Goal: Task Accomplishment & Management: Manage account settings

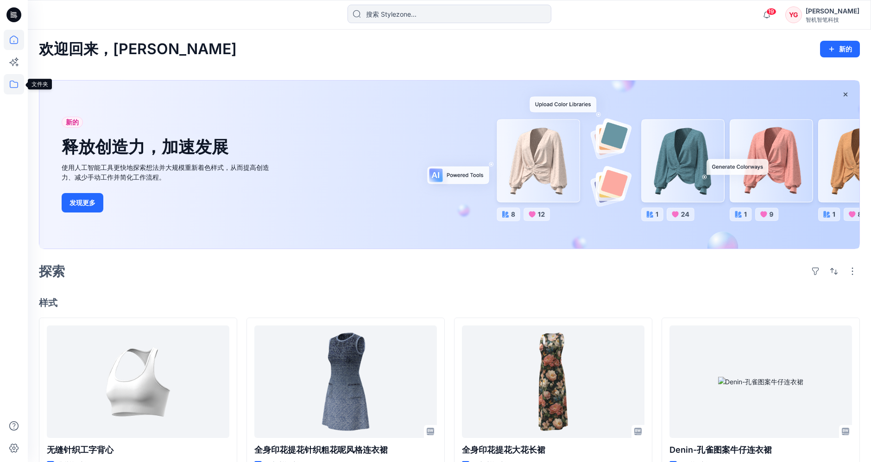
click at [8, 94] on icon at bounding box center [14, 84] width 20 height 20
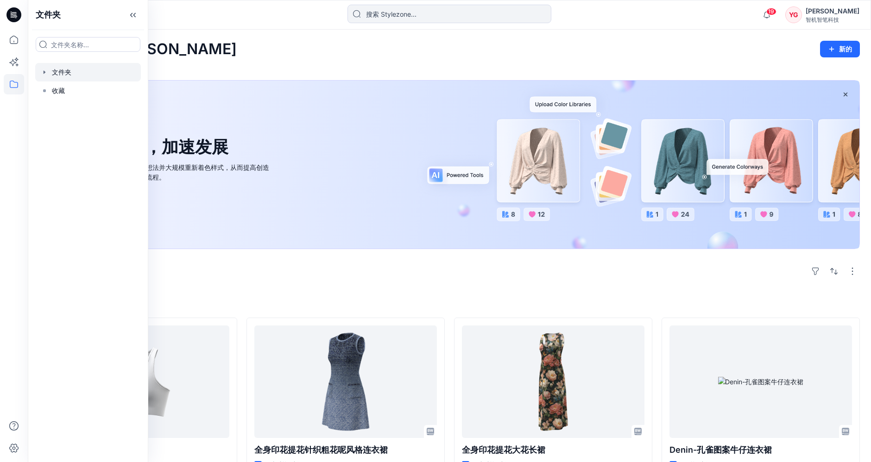
click at [96, 76] on div at bounding box center [88, 72] width 106 height 19
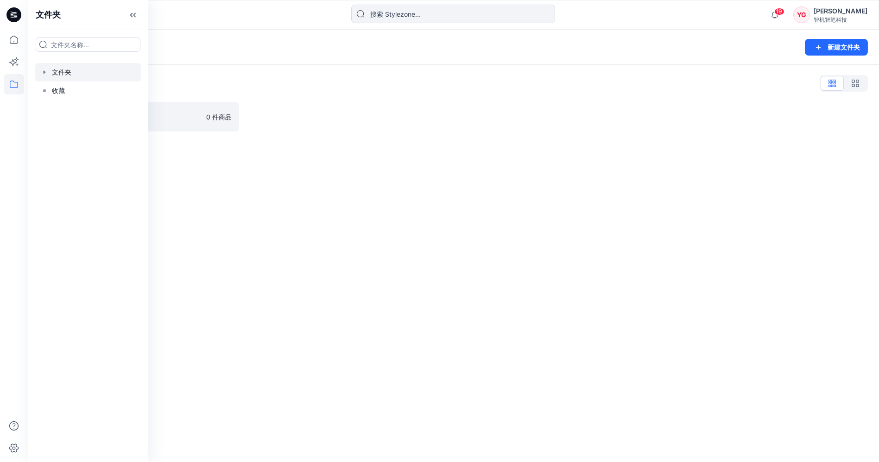
drag, startPoint x: 235, startPoint y: 41, endPoint x: 224, endPoint y: 79, distance: 39.0
click at [234, 42] on div "文件夹" at bounding box center [417, 47] width 757 height 13
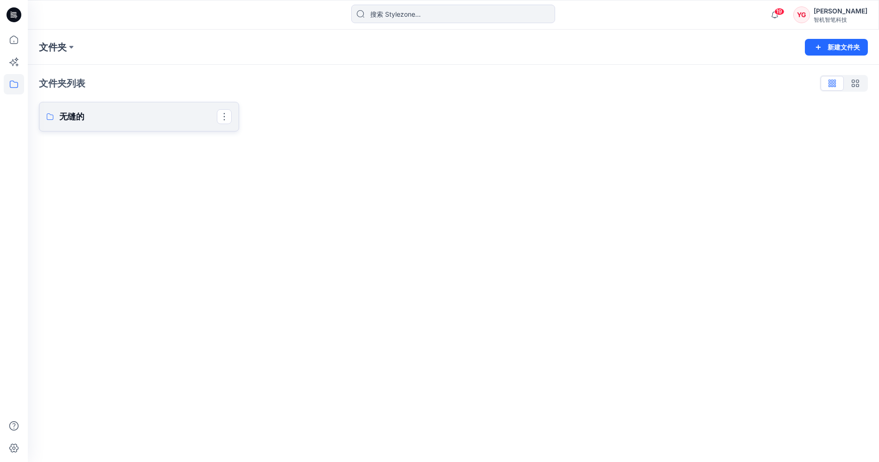
click at [186, 118] on p "无缝的" at bounding box center [138, 116] width 158 height 13
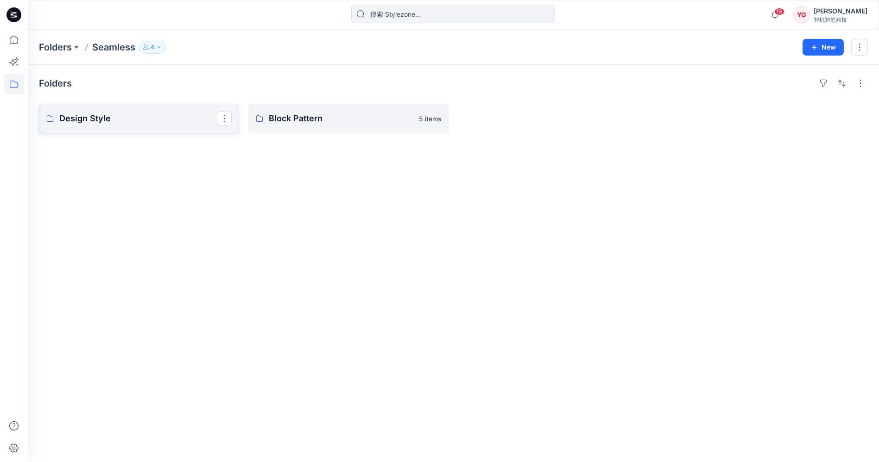
click at [143, 122] on p "Design Style" at bounding box center [138, 118] width 158 height 13
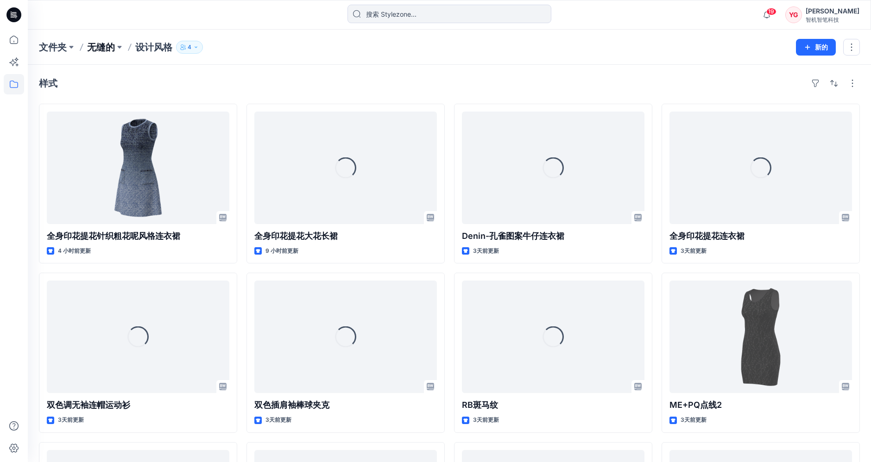
click at [100, 45] on font "无缝的" at bounding box center [101, 47] width 28 height 11
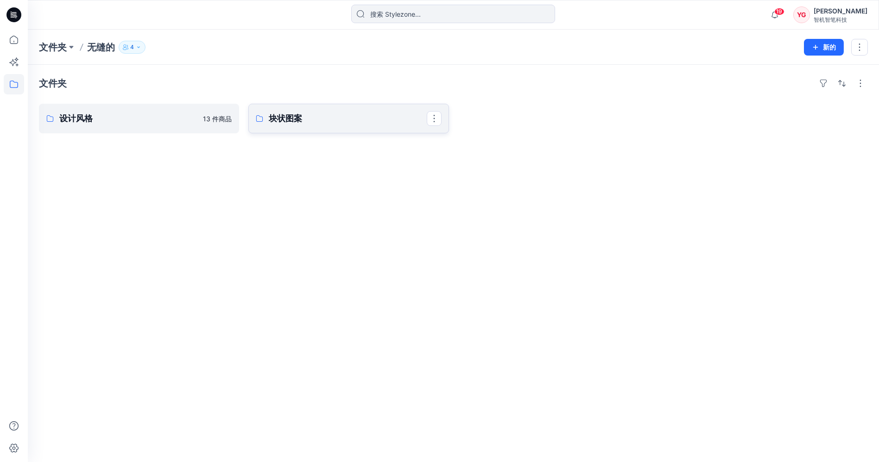
click at [292, 109] on link "块状图案" at bounding box center [348, 119] width 200 height 30
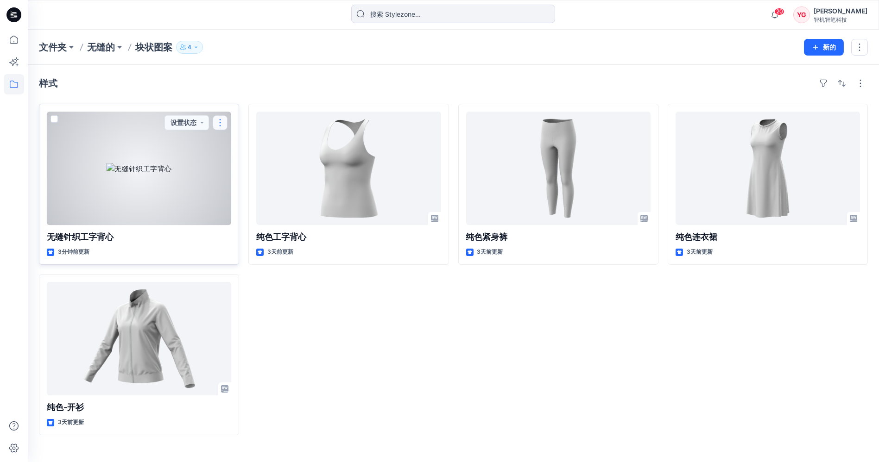
click at [221, 125] on button "button" at bounding box center [220, 122] width 15 height 15
click at [223, 122] on button "button" at bounding box center [220, 122] width 15 height 15
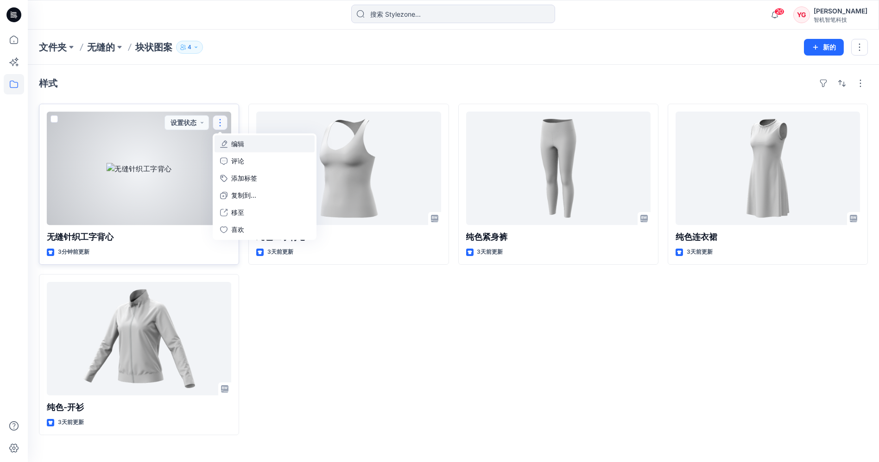
click at [264, 140] on button "编辑" at bounding box center [265, 143] width 100 height 17
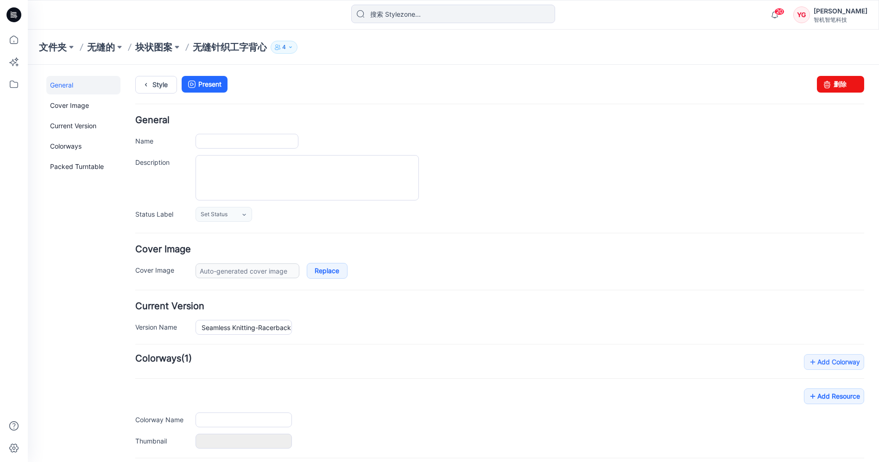
type input "Seamless Knitting-Racerback Crop Tank"
type input "Colorway 1"
type input "Default Thumbnail"
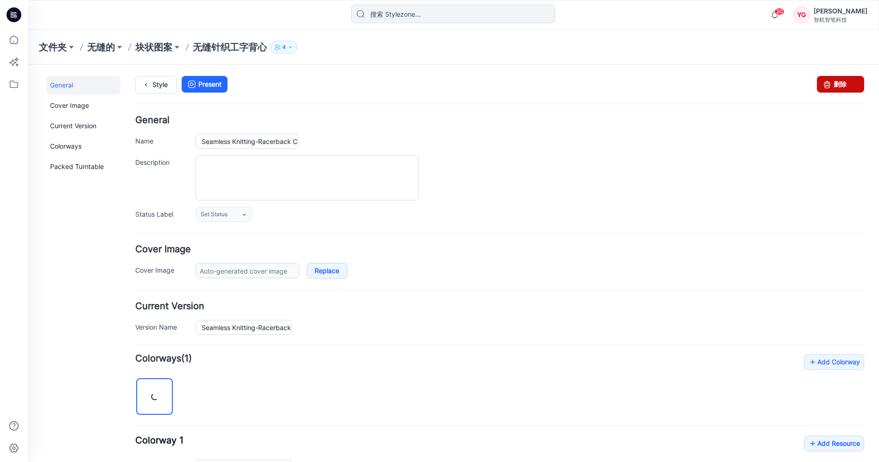
click at [843, 84] on link "删除" at bounding box center [840, 84] width 47 height 17
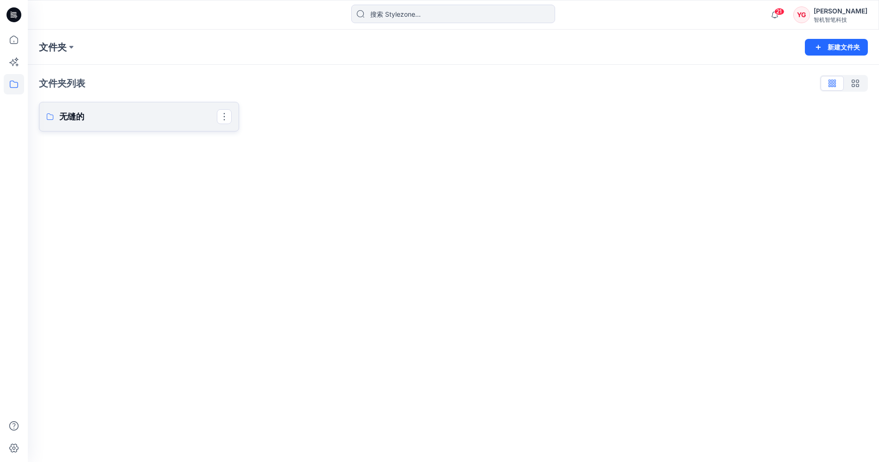
click at [97, 113] on p "无缝的" at bounding box center [138, 116] width 158 height 13
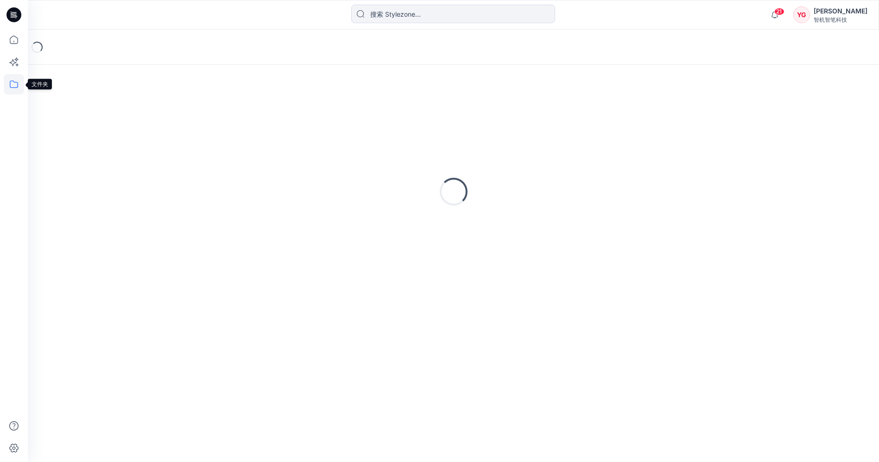
click at [14, 82] on icon at bounding box center [14, 84] width 8 height 7
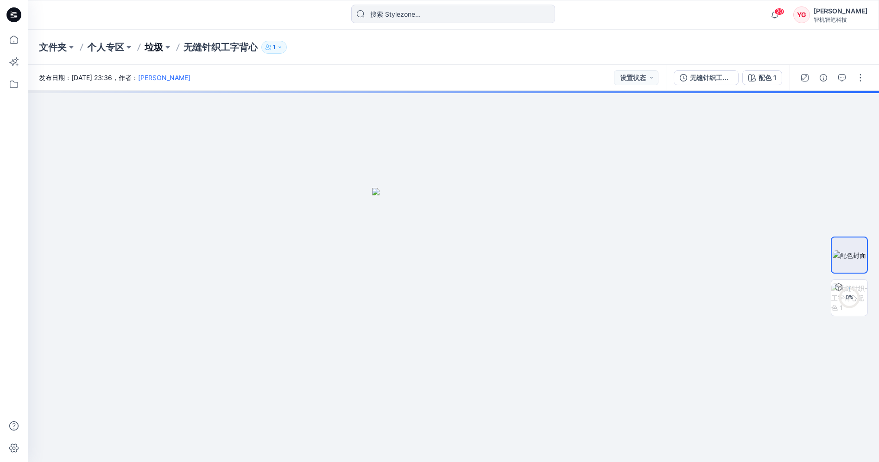
click at [156, 44] on font "垃圾" at bounding box center [154, 47] width 19 height 11
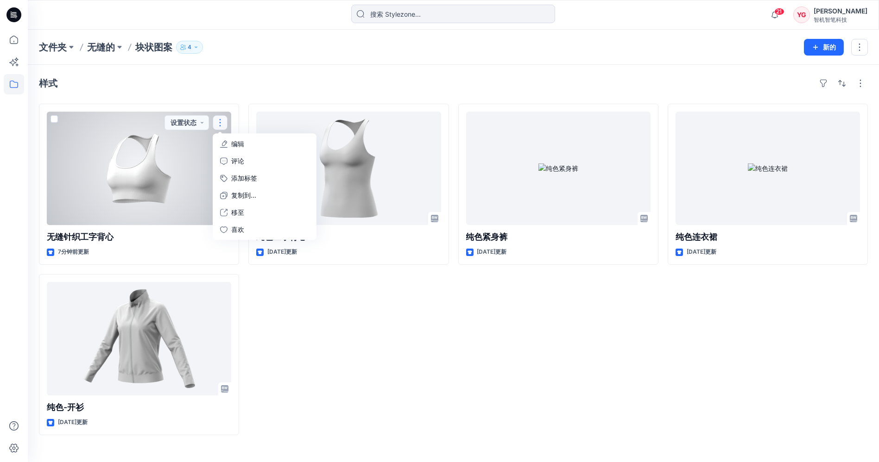
click at [259, 147] on button "编辑" at bounding box center [265, 143] width 100 height 17
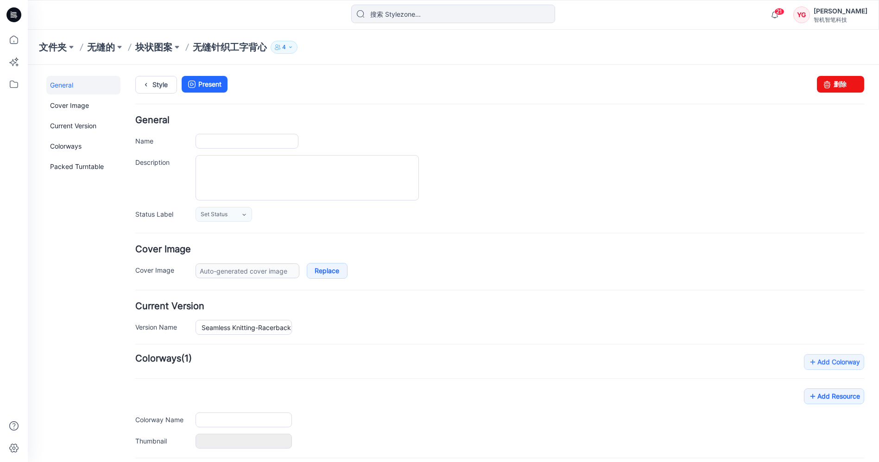
type input "Seamless Knitting-Racerback Crop Tank"
type input "Colorway 1"
type input "Default Thumbnail"
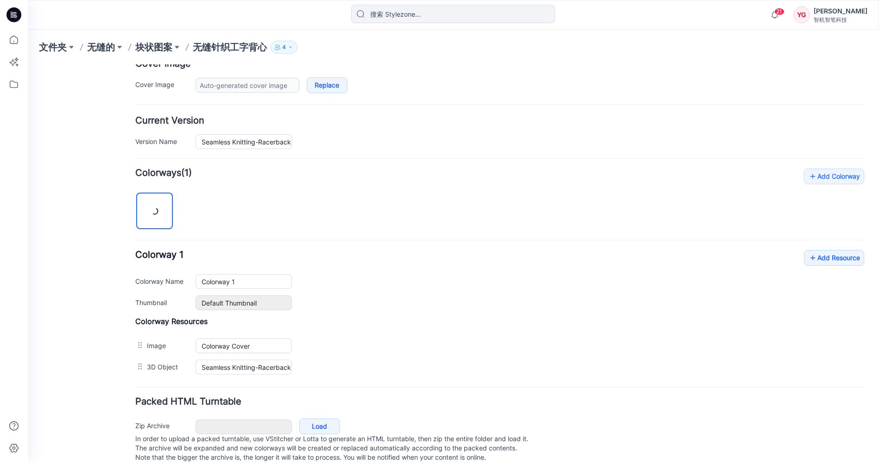
scroll to position [205, 0]
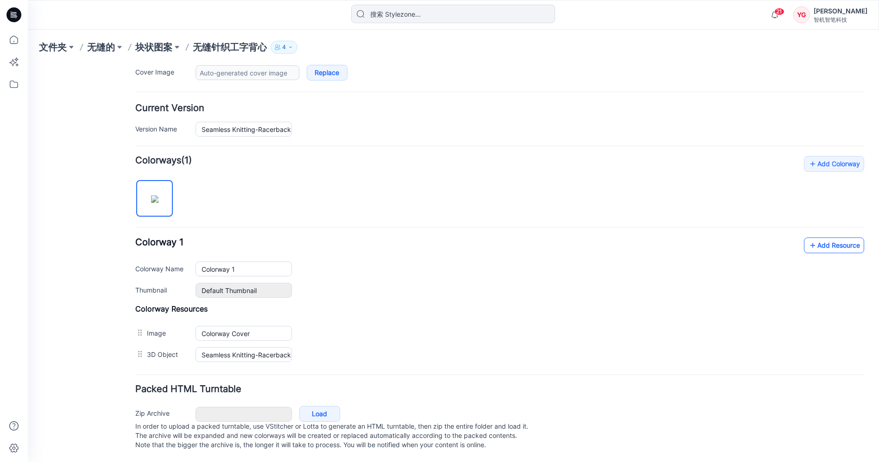
click at [820, 240] on link "Add Resource" at bounding box center [834, 246] width 60 height 16
click at [833, 244] on link "Add Resource" at bounding box center [834, 246] width 60 height 16
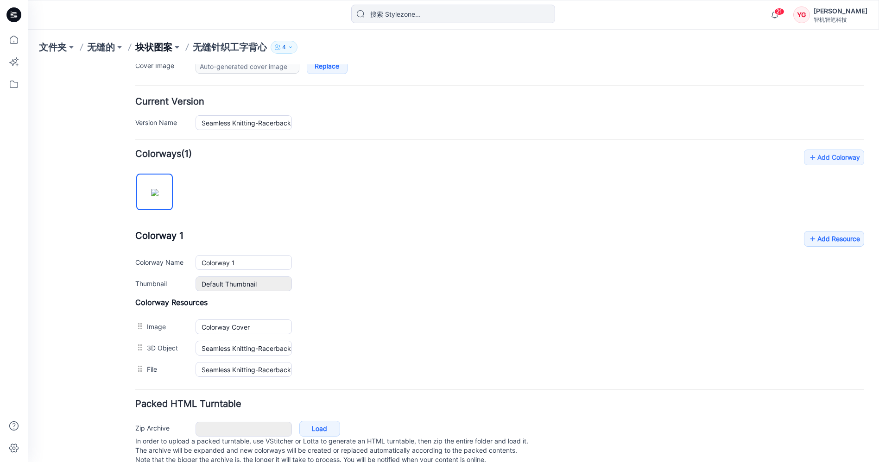
click at [163, 46] on font "块状图案" at bounding box center [153, 47] width 37 height 11
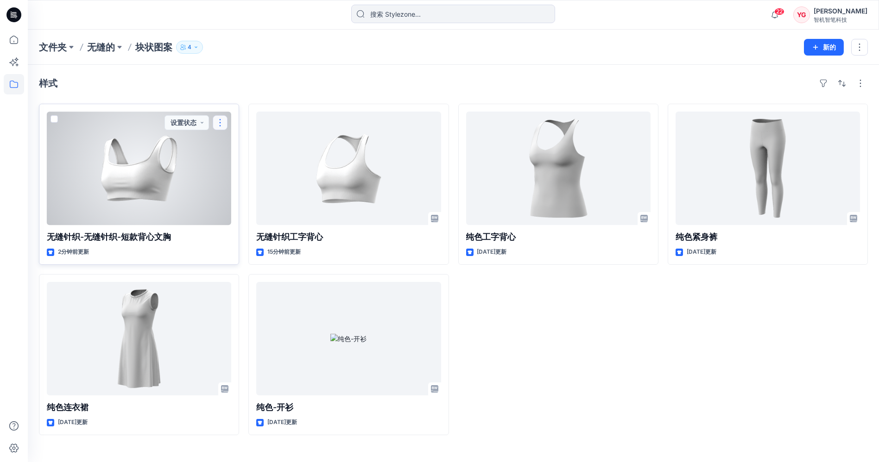
click at [221, 123] on button "button" at bounding box center [220, 122] width 15 height 15
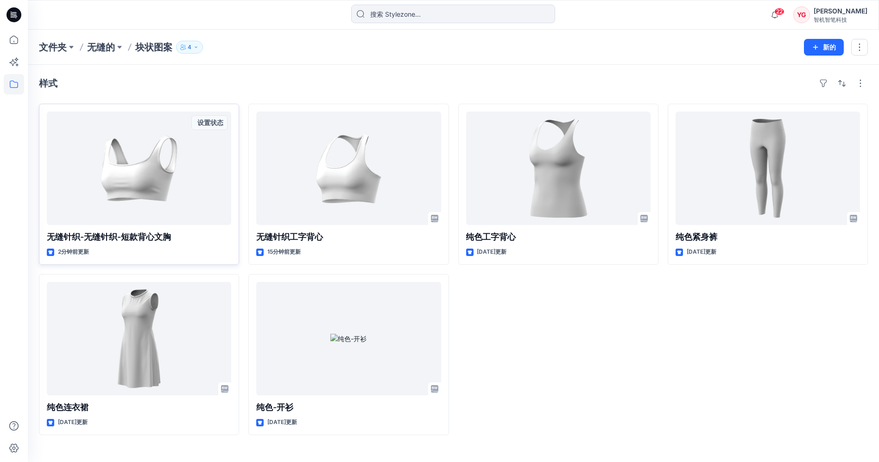
click at [238, 68] on div "样式 无缝针织-无缝针织-短款背心文胸 2分钟前更新 设置状态 纯色连衣裙 3天前更新 无缝针织工字背心 15分钟前更新 纯色-开衫 3天前更新 纯色工字背心…" at bounding box center [453, 264] width 851 height 398
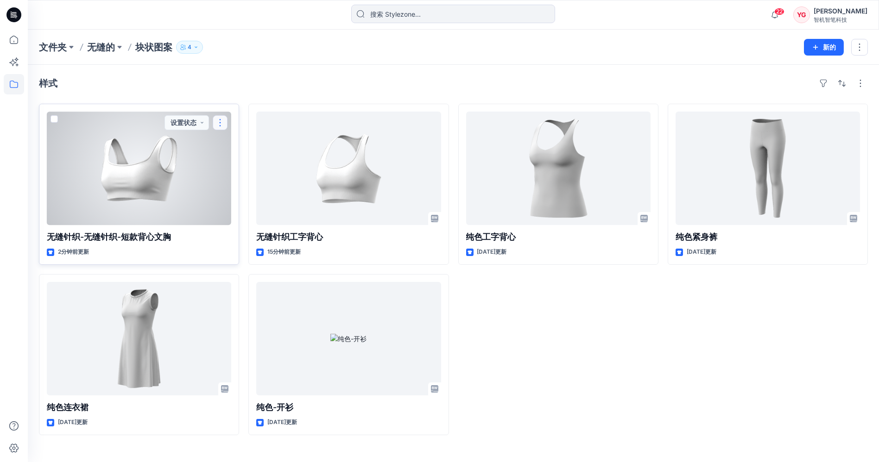
click at [222, 123] on button "button" at bounding box center [220, 122] width 15 height 15
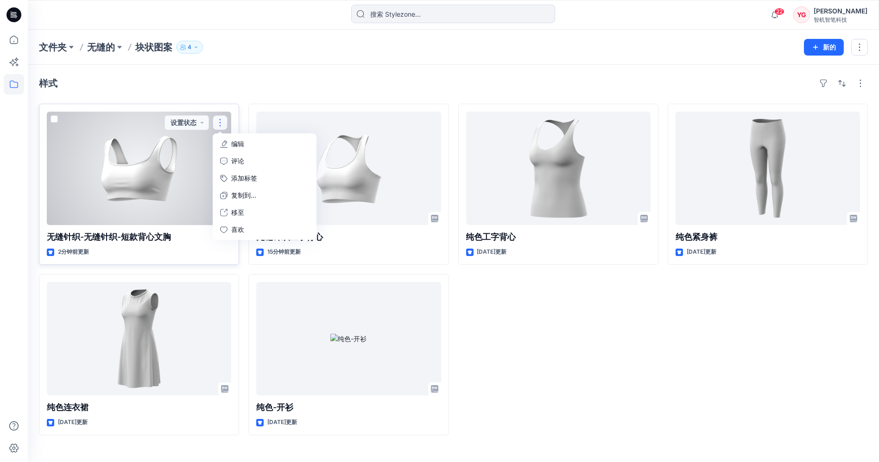
click at [251, 142] on button "编辑" at bounding box center [265, 143] width 100 height 17
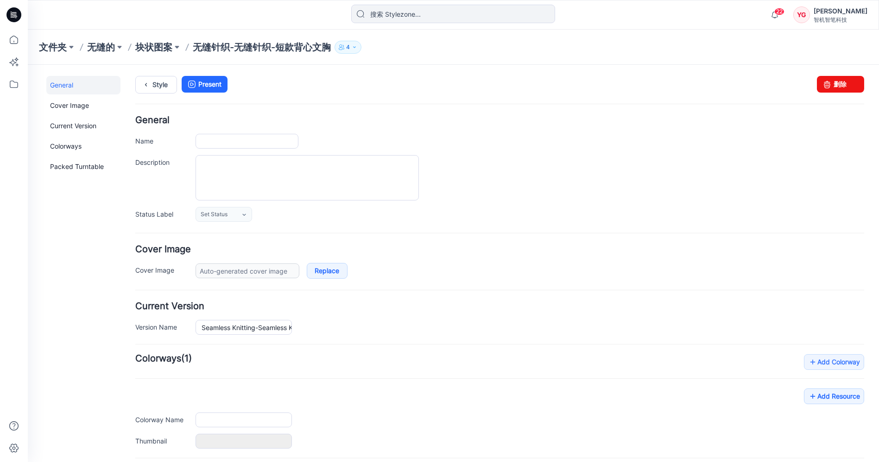
type input "Seamless Knitting-Seamless Knitting-Cropped Tank Bra"
type input "Colorway 1"
type input "Default Thumbnail"
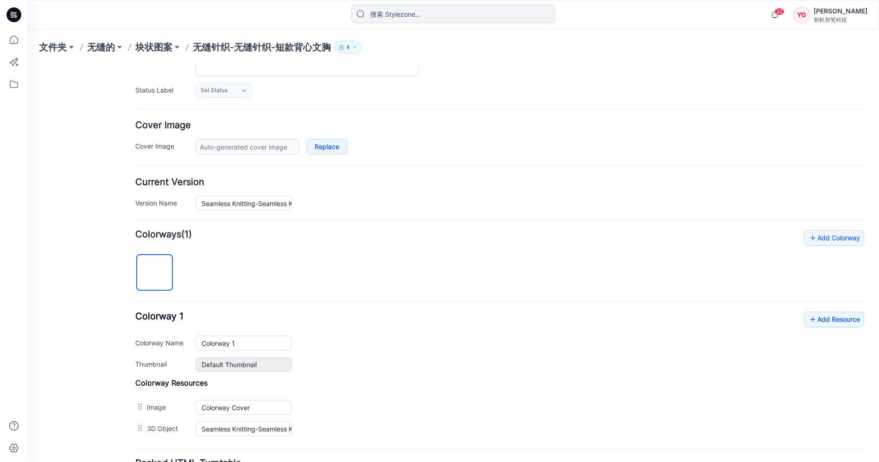
scroll to position [205, 0]
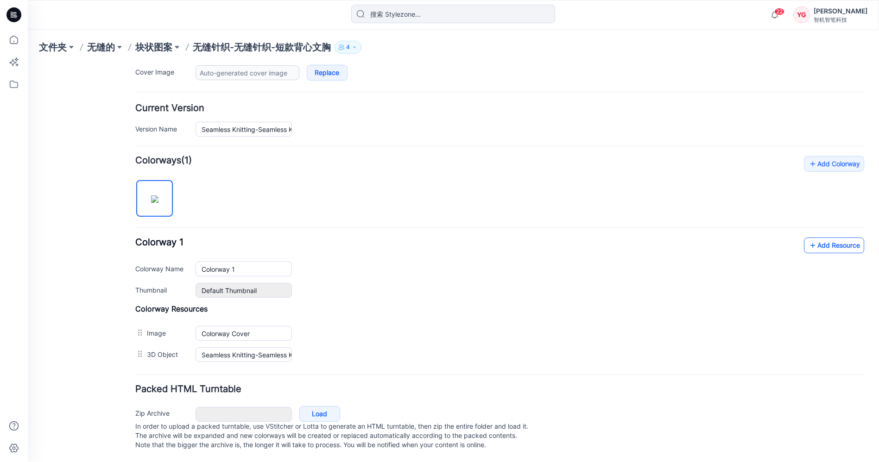
click at [843, 240] on link "Add Resource" at bounding box center [834, 246] width 60 height 16
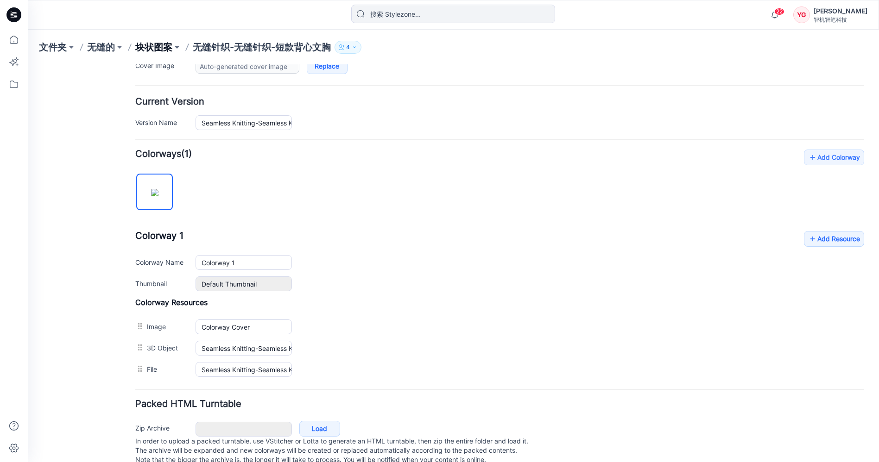
click at [146, 49] on font "块状图案" at bounding box center [153, 47] width 37 height 11
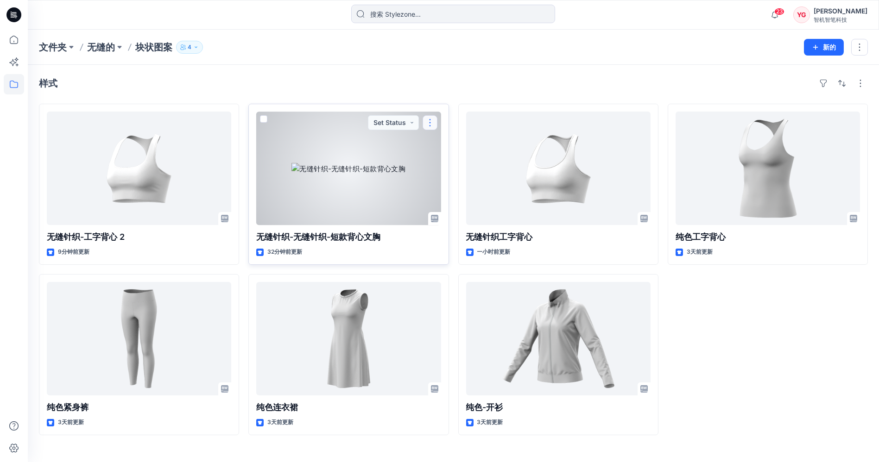
click at [429, 119] on button "button" at bounding box center [430, 122] width 15 height 15
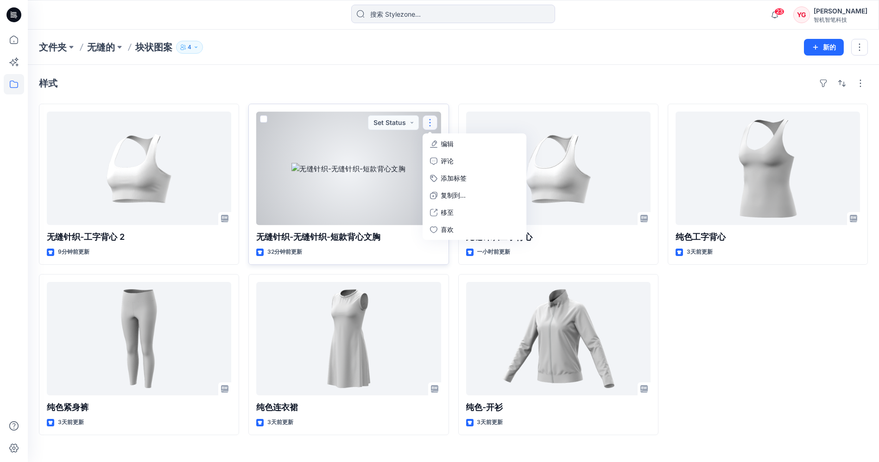
click at [444, 142] on font "编辑" at bounding box center [447, 144] width 13 height 8
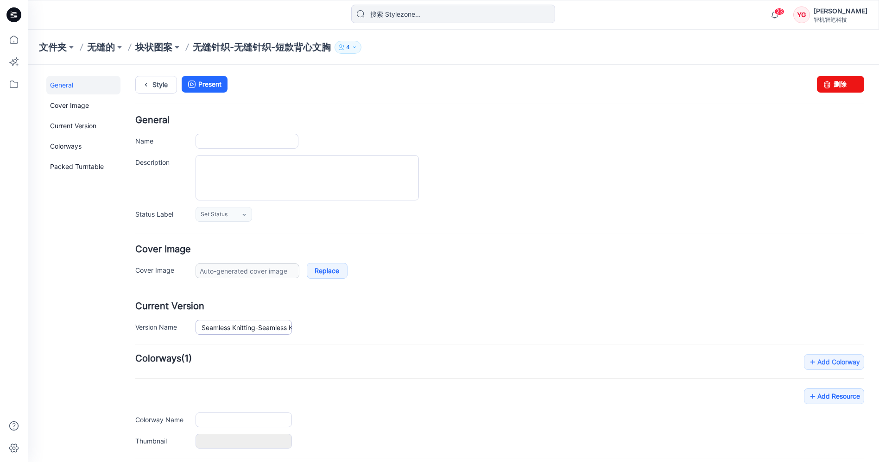
type input "Seamless Knitting-Seamless Knitting-Cropped Tank Bra"
type input "Colorway 1"
type input "Default Thumbnail"
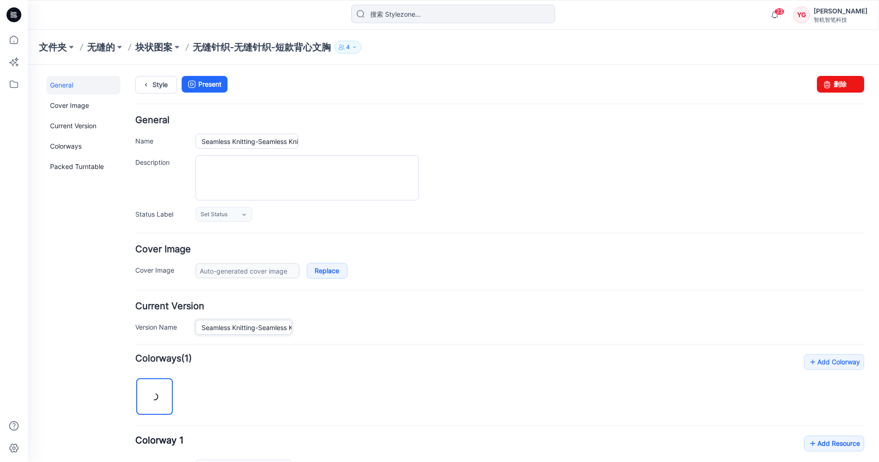
drag, startPoint x: 258, startPoint y: 329, endPoint x: 136, endPoint y: 320, distance: 122.2
click at [136, 320] on div "Version Name Seamless Knitting-Seamless Knitting-Cropped Tank Bra" at bounding box center [499, 327] width 729 height 15
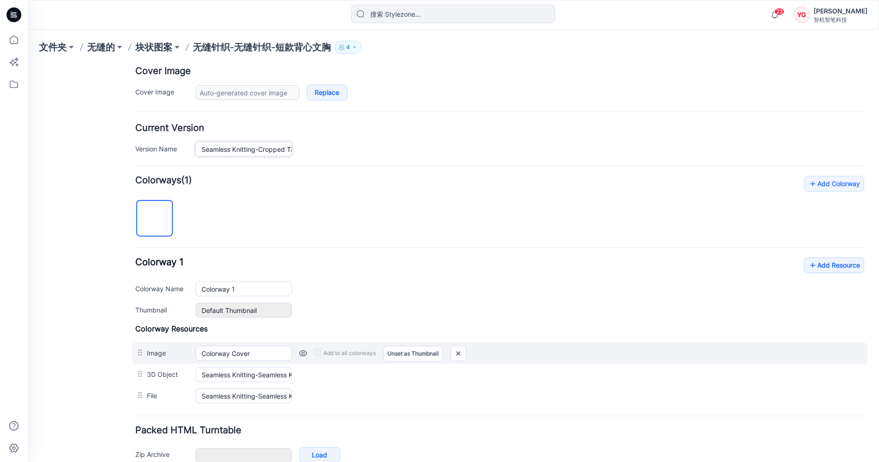
scroll to position [206, 0]
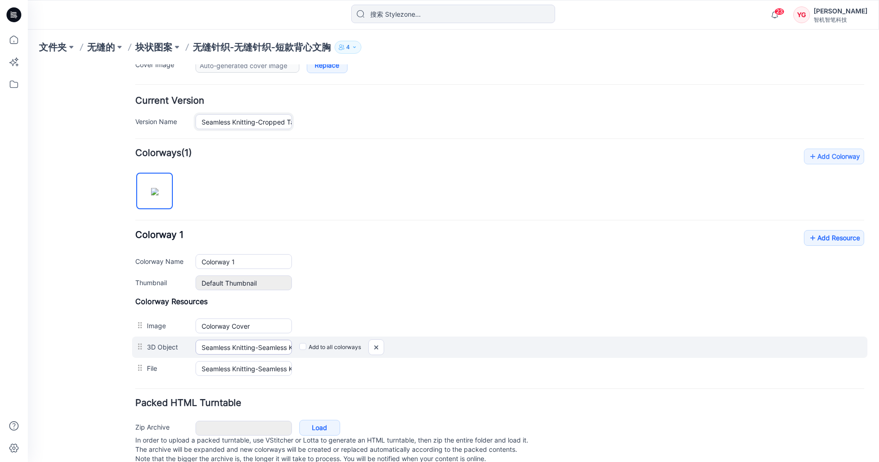
type input "Seamless Knitting-Cropped Tank Bra"
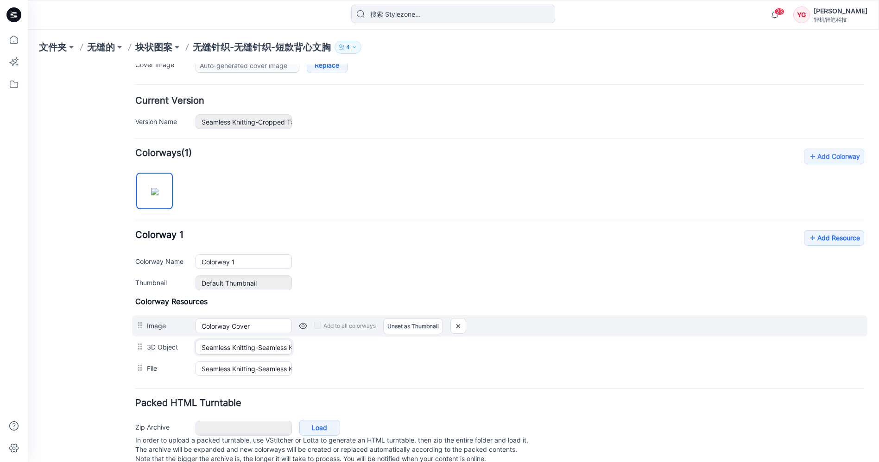
drag, startPoint x: 259, startPoint y: 348, endPoint x: 147, endPoint y: 333, distance: 112.6
click at [147, 333] on div "Colorway Resources Image Colorway Cover Cancel Add to all colorways Set as Thum…" at bounding box center [499, 338] width 729 height 82
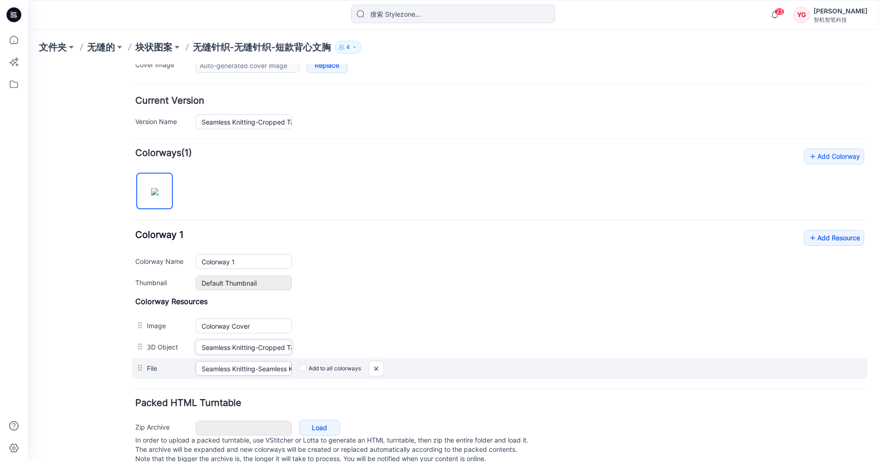
type input "Seamless Knitting-Cropped Tank Bra Colorway 1"
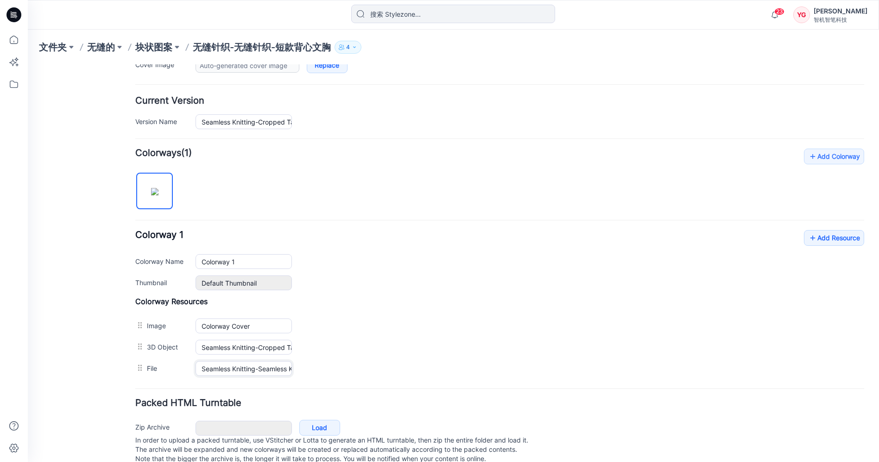
drag, startPoint x: 259, startPoint y: 368, endPoint x: 38, endPoint y: 345, distance: 222.3
click at [38, 345] on div "General Cover Image Current Version Colorways Packed Turntable Style Present Ch…" at bounding box center [448, 167] width 840 height 617
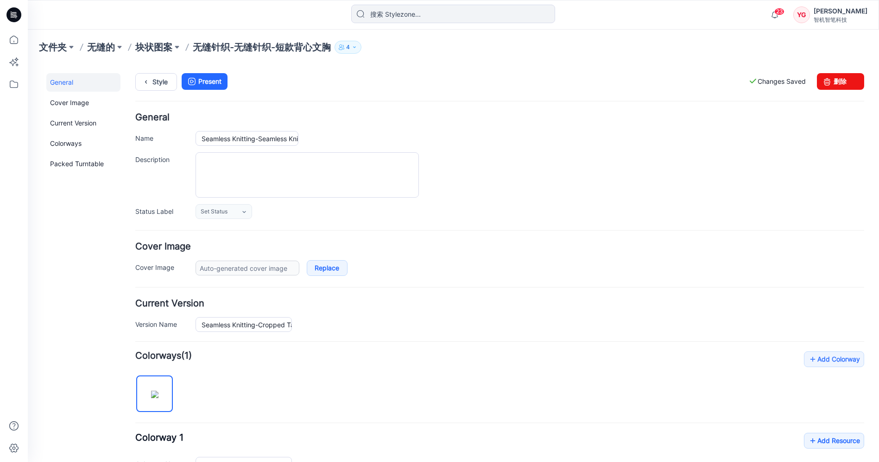
scroll to position [0, 0]
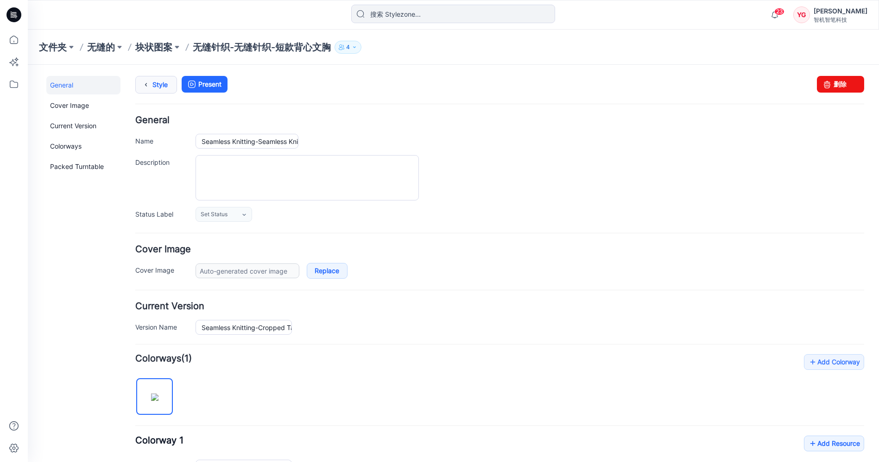
type input "Seamless Knitting-Cropped Tank Bra"
click at [161, 88] on link "Style" at bounding box center [156, 85] width 42 height 18
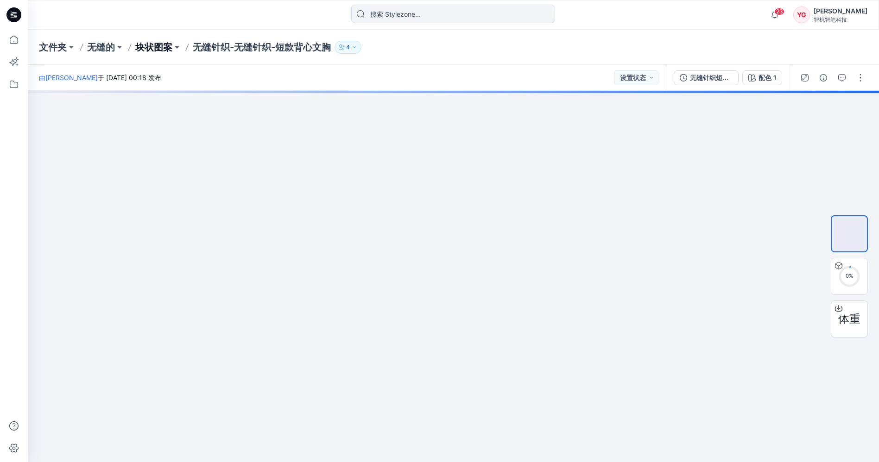
click at [158, 49] on font "块状图案" at bounding box center [153, 47] width 37 height 11
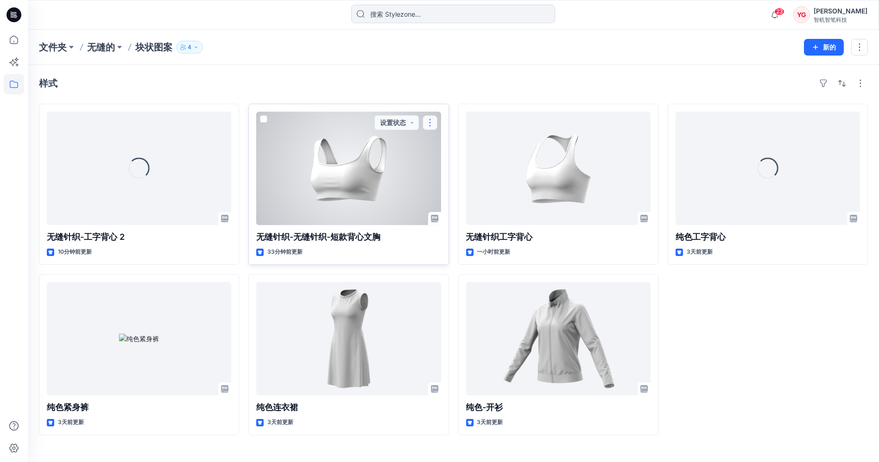
click at [433, 122] on button "button" at bounding box center [430, 122] width 15 height 15
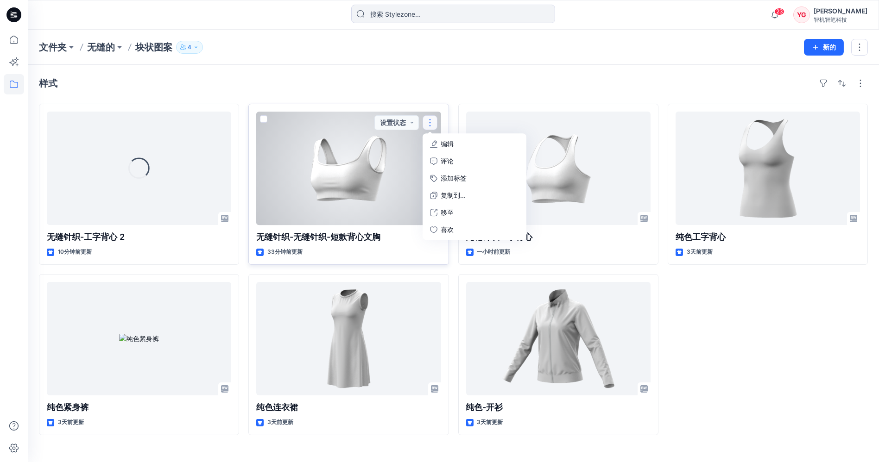
click at [441, 144] on font "编辑" at bounding box center [447, 144] width 13 height 8
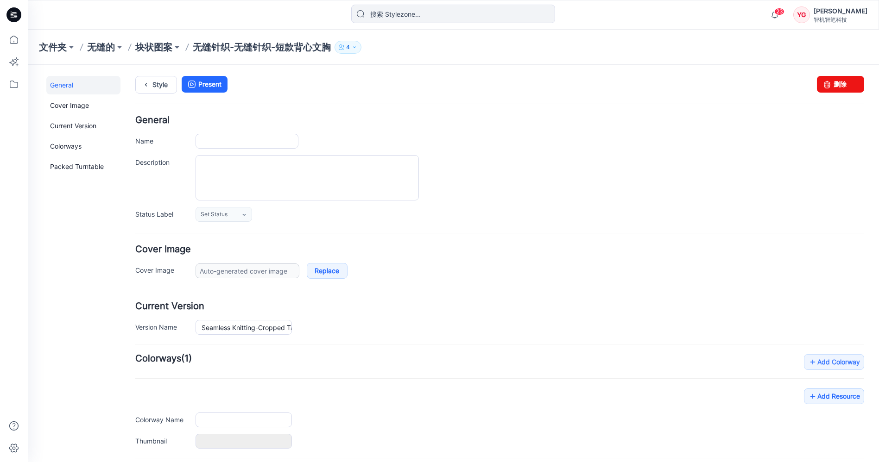
type input "Seamless Knitting-Seamless Knitting-Cropped Tank Bra"
type input "Colorway 1"
type input "Default Thumbnail"
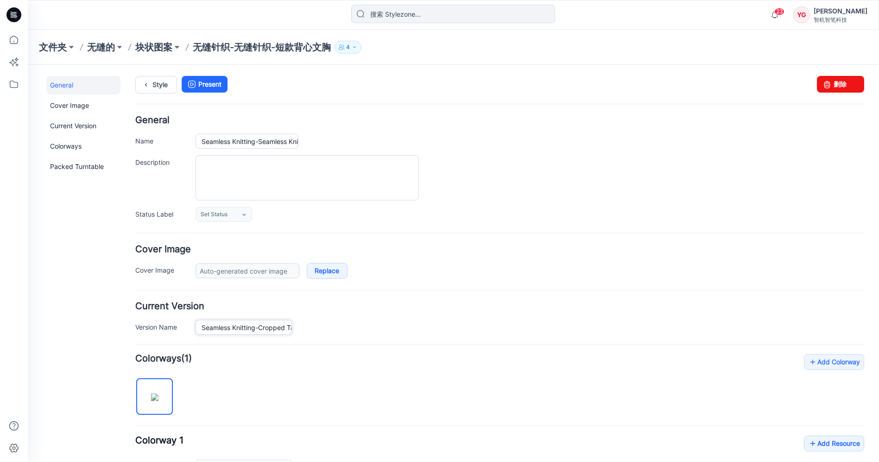
click at [252, 328] on input "Seamless Knitting-Cropped Tank Bra" at bounding box center [244, 327] width 96 height 15
drag, startPoint x: 222, startPoint y: 328, endPoint x: 133, endPoint y: 322, distance: 89.2
click at [133, 322] on div "General Cover Image Current Version Colorways Packed Turntable Style Present Ch…" at bounding box center [448, 373] width 840 height 617
click at [351, 326] on div "Seamless Knitting-Cropped Tank Bra" at bounding box center [530, 327] width 669 height 15
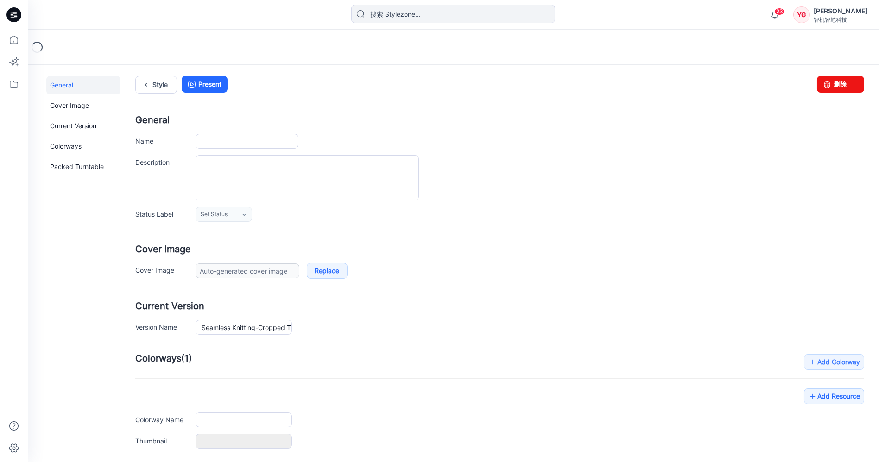
type input "Seamless Knitting-Seamless Knitting-Cropped Tank Bra"
type input "Colorway 1"
type input "Default Thumbnail"
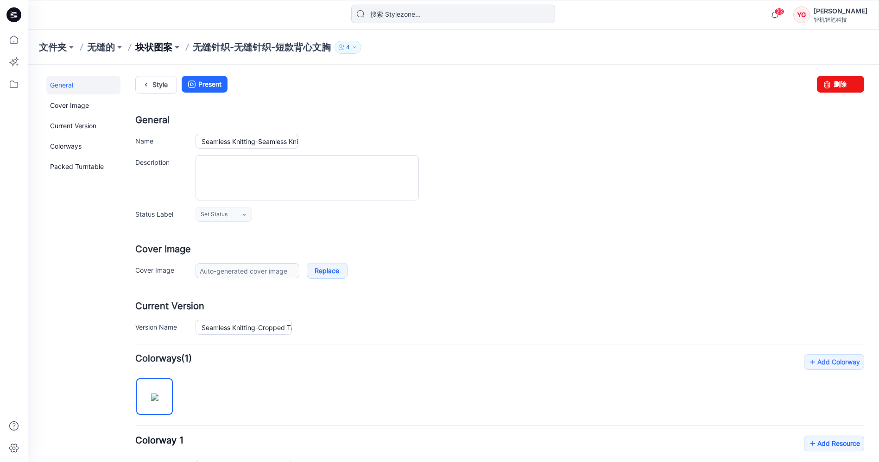
click at [147, 44] on font "块状图案" at bounding box center [153, 47] width 37 height 11
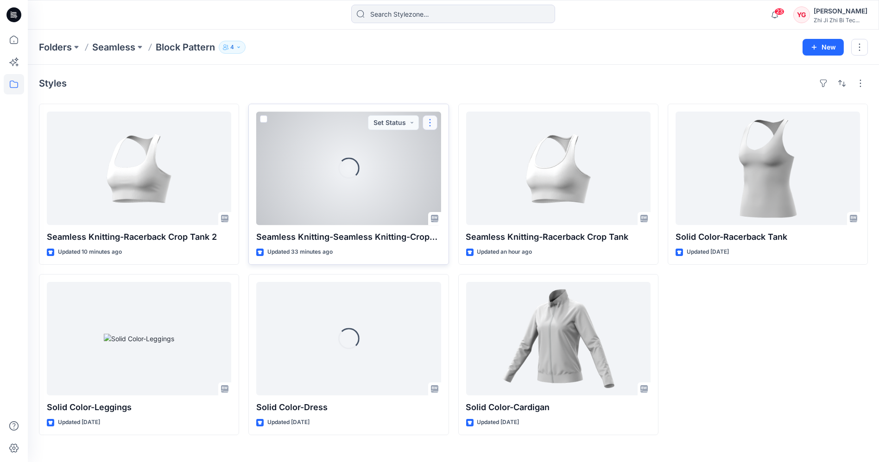
click at [430, 116] on button "button" at bounding box center [430, 122] width 15 height 15
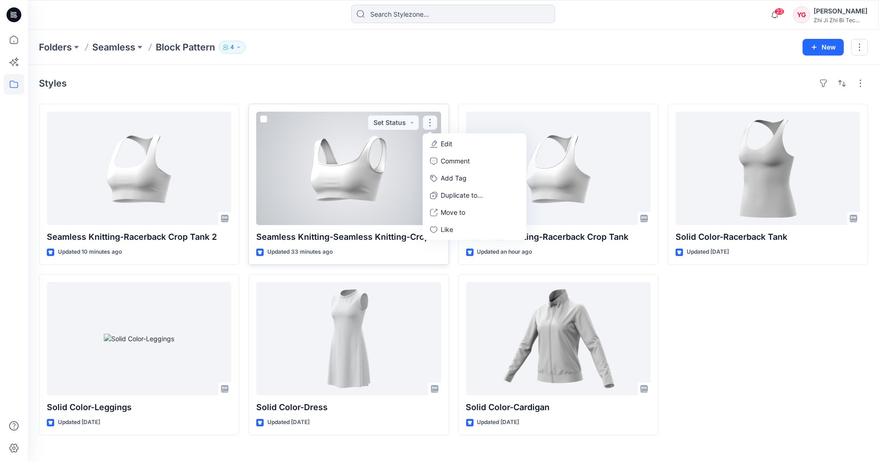
click at [443, 147] on p "Edit" at bounding box center [447, 144] width 12 height 10
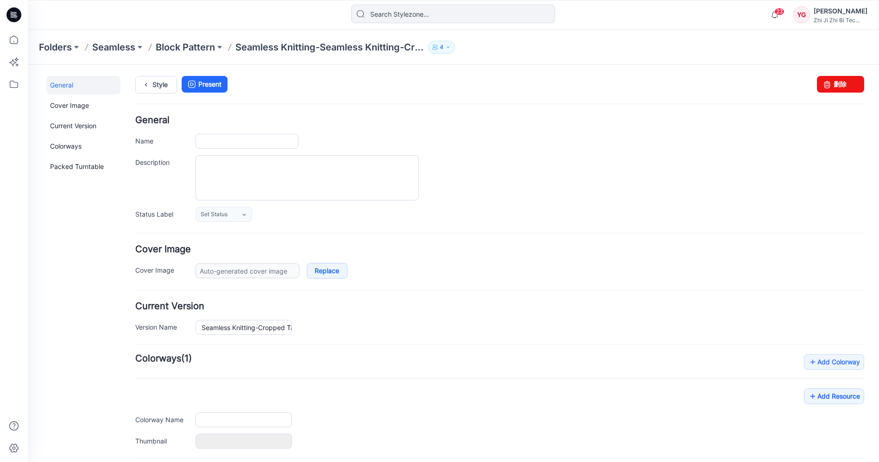
type input "Seamless Knitting-Seamless Knitting-Cropped Tank Bra"
type input "Colorway 1"
type input "Default Thumbnail"
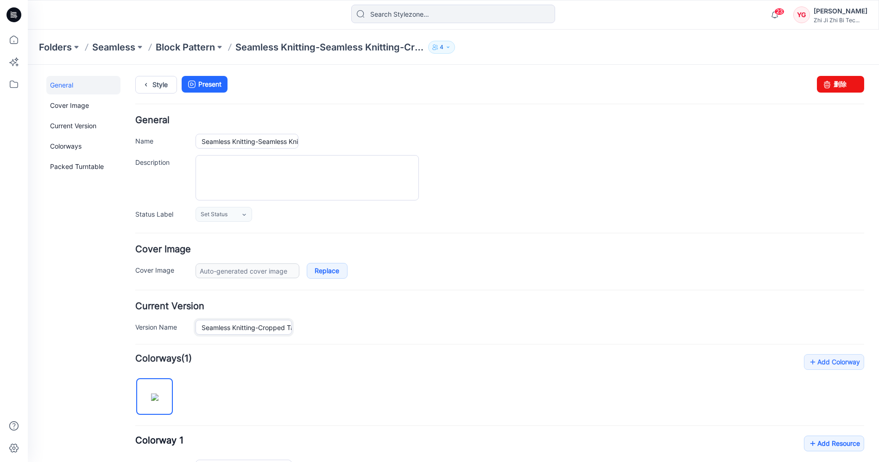
click at [262, 329] on input "Seamless Knitting-Cropped Tank Bra" at bounding box center [244, 327] width 96 height 15
drag, startPoint x: 225, startPoint y: 324, endPoint x: 375, endPoint y: 336, distance: 150.6
click at [375, 336] on form "General Name Seamless Knitting-Seamless Knitting-Cropped Tank Bra Description S…" at bounding box center [499, 394] width 729 height 557
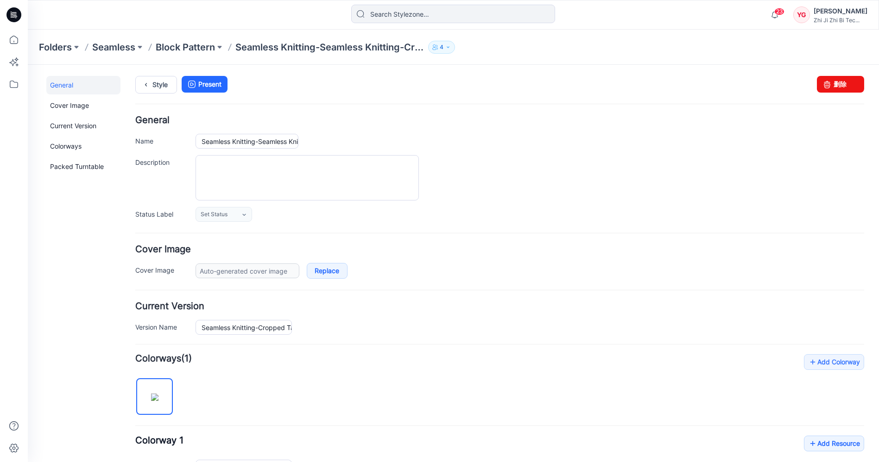
click at [384, 322] on div "Seamless Knitting-Cropped Tank Bra" at bounding box center [530, 327] width 669 height 15
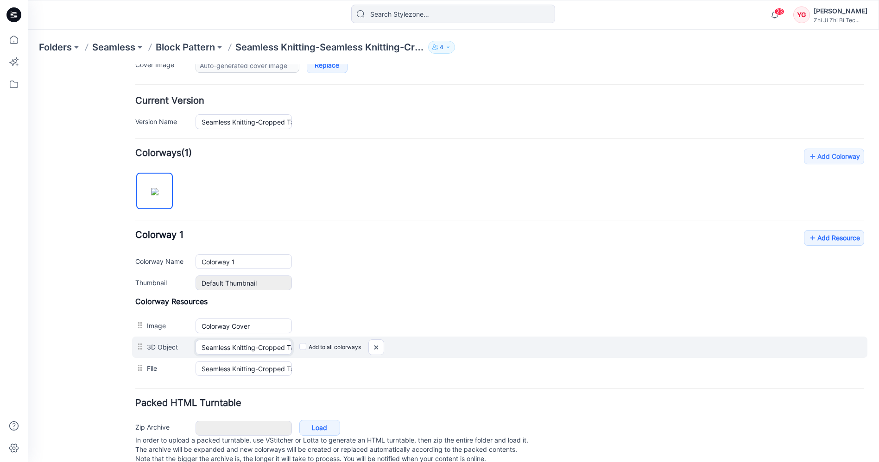
scroll to position [0, 58]
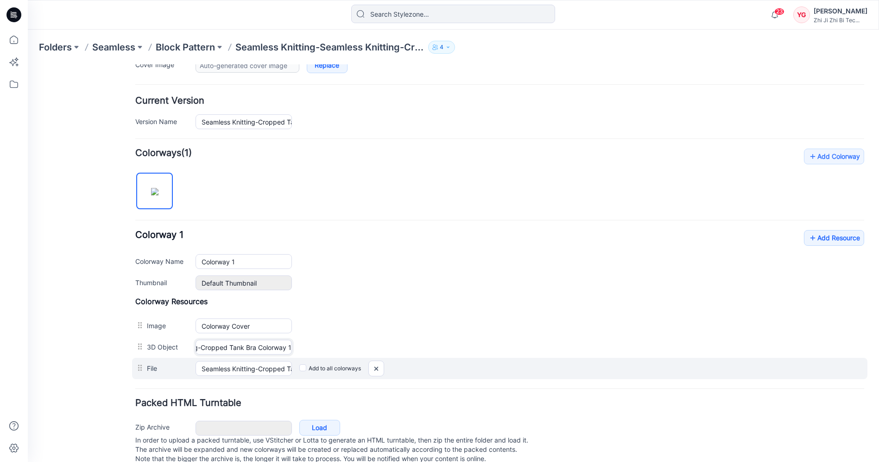
drag, startPoint x: 235, startPoint y: 346, endPoint x: 405, endPoint y: 357, distance: 170.4
click at [405, 357] on div "Colorway Resources Image Colorway Cover Cancel Add to all colorways Set as Thum…" at bounding box center [499, 338] width 729 height 82
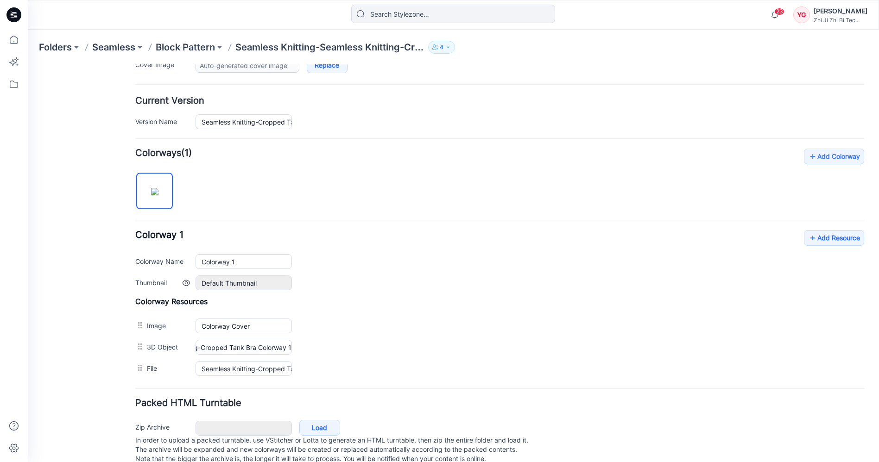
scroll to position [0, 0]
click at [395, 286] on div "Default Thumbnail Reset" at bounding box center [530, 283] width 669 height 15
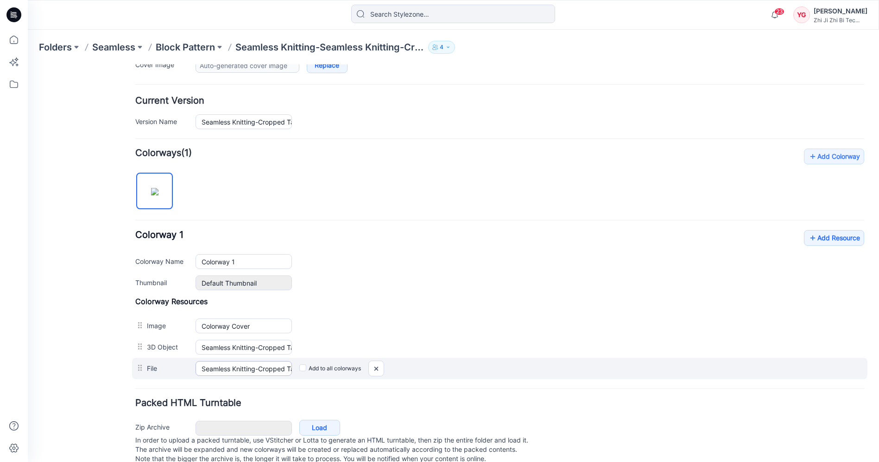
drag, startPoint x: 205, startPoint y: 357, endPoint x: 262, endPoint y: 362, distance: 57.7
click at [262, 362] on div "File Seamless Knitting-Cropped Tank Bra Cancel Add to all colorways" at bounding box center [499, 368] width 735 height 21
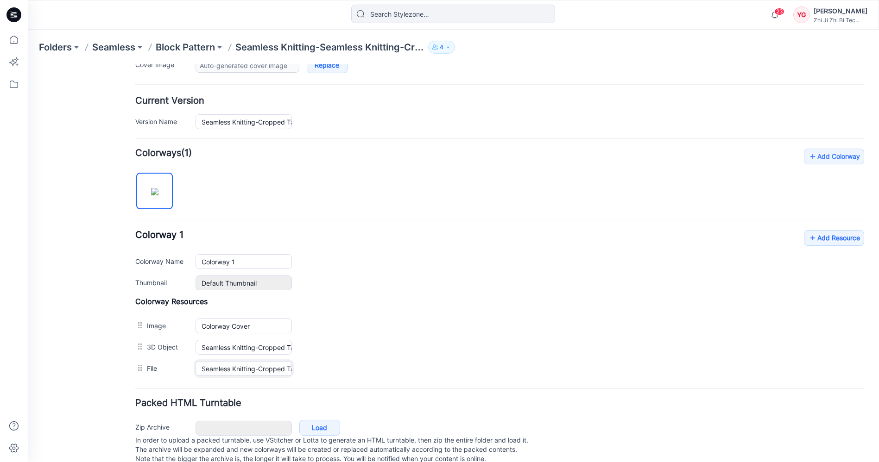
drag, startPoint x: 211, startPoint y: 365, endPoint x: 133, endPoint y: 355, distance: 78.4
click at [133, 355] on div "General Cover Image Current Version Colorways Packed Turntable Style Present Ch…" at bounding box center [448, 167] width 840 height 617
click at [483, 223] on div "Add Colorway Colorways (1) Colorway 1 Add Resource Delete Colorway Colorway Nam…" at bounding box center [499, 264] width 729 height 231
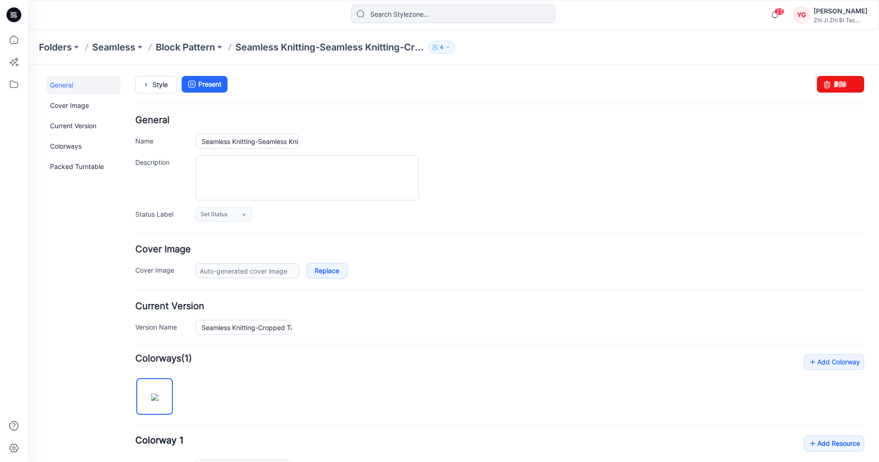
click at [404, 253] on h4 "Cover Image" at bounding box center [499, 249] width 729 height 9
click at [201, 89] on link "Present" at bounding box center [205, 84] width 46 height 17
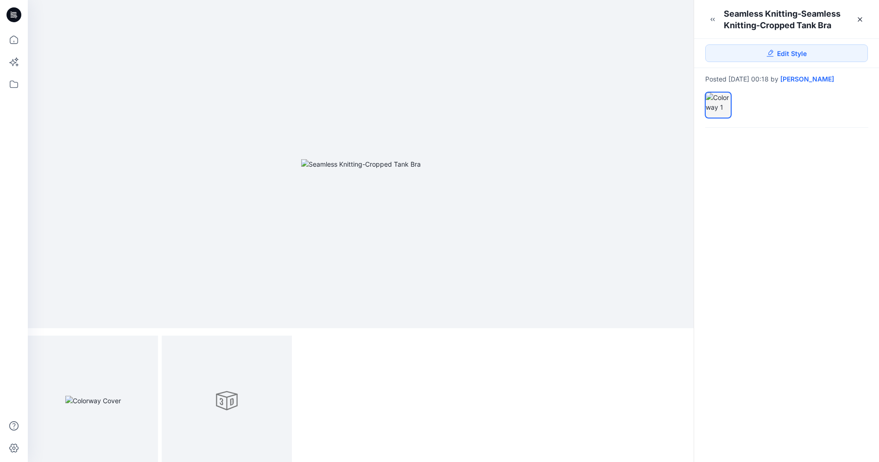
click at [624, 132] on div at bounding box center [361, 164] width 666 height 329
click at [784, 56] on span "Edit Style" at bounding box center [792, 54] width 30 height 10
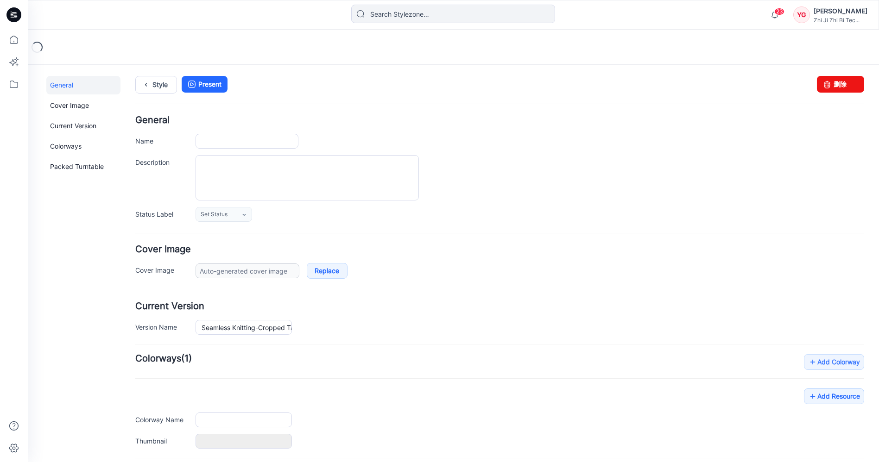
type input "Seamless Knitting-Seamless Knitting-Cropped Tank Bra"
type input "Colorway 1"
type input "Default Thumbnail"
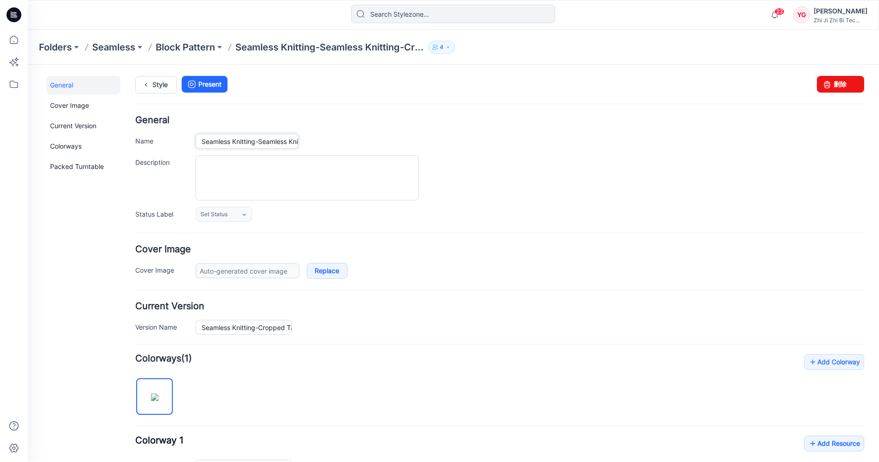
drag, startPoint x: 259, startPoint y: 142, endPoint x: 143, endPoint y: 140, distance: 115.4
click at [143, 140] on div "Name Seamless Knitting-Seamless Knitting-Cropped Tank Bra" at bounding box center [499, 141] width 729 height 15
type input "Seamless Knitting-Cropped Tank Bra"
click at [342, 136] on div "Seamless Knitting-Cropped Tank Bra" at bounding box center [530, 141] width 669 height 15
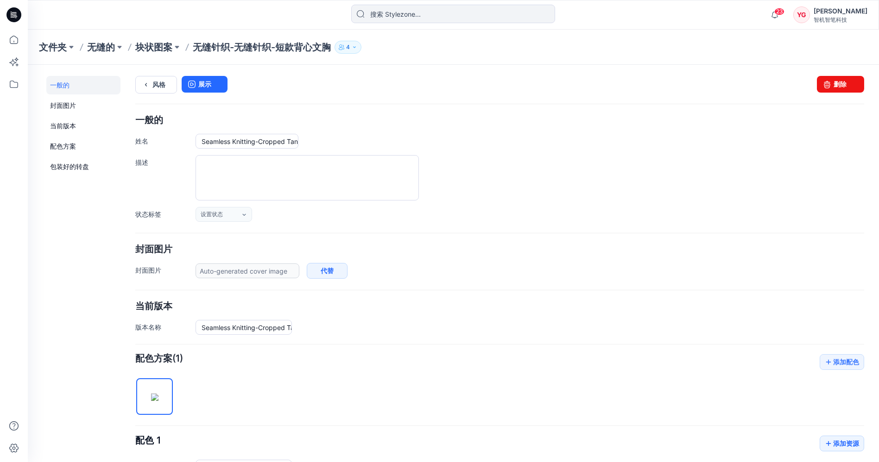
click at [303, 217] on div "设置状态 设置状态 公认 被拒绝" at bounding box center [530, 214] width 669 height 15
click at [360, 314] on div "当前版本 版本名称 Seamless Knitting-Cropped Tank Bra" at bounding box center [499, 318] width 729 height 33
click at [702, 132] on div "一般的 姓名 Seamless Knitting-Cropped Tank Bra 描述 状态标签 设置状态 设置状态 公认 被拒绝" at bounding box center [499, 169] width 729 height 106
click at [58, 50] on font "文件夹" at bounding box center [53, 47] width 28 height 11
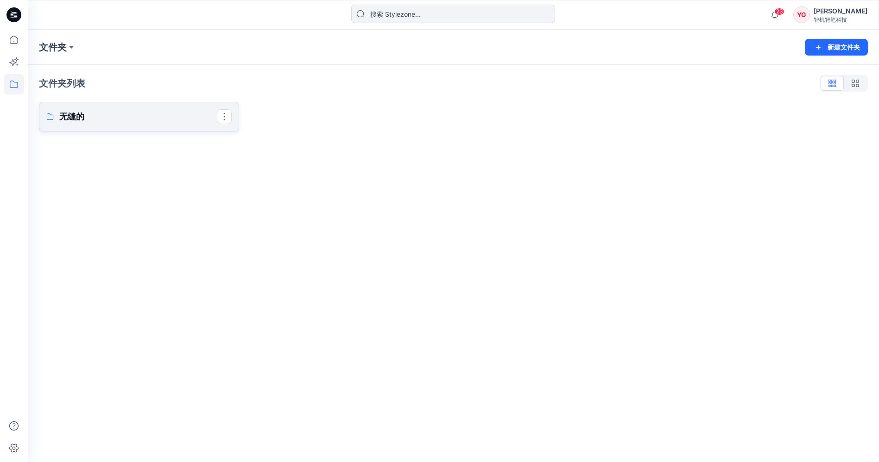
click at [112, 112] on p "无缝的" at bounding box center [138, 116] width 158 height 13
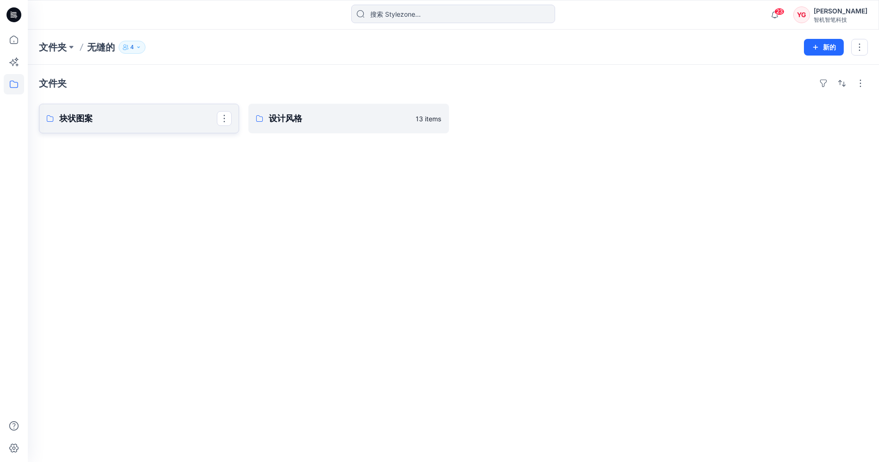
click at [95, 121] on p "块状图案" at bounding box center [138, 118] width 158 height 13
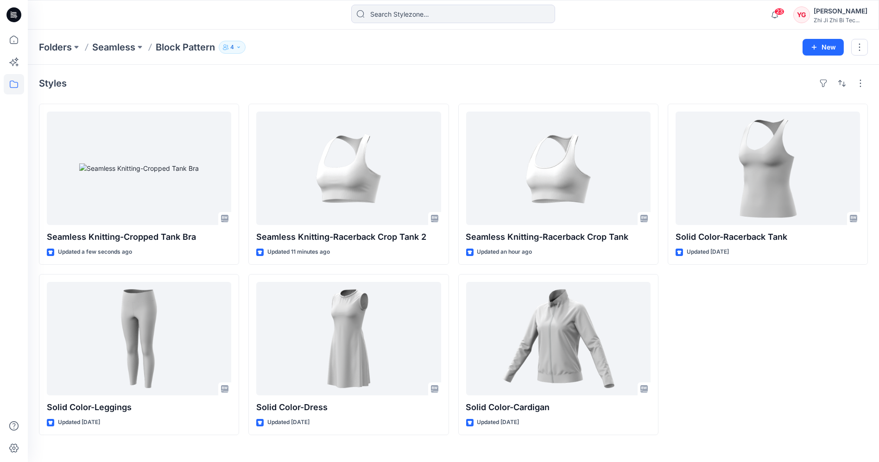
click at [498, 67] on div "Styles Seamless Knitting-Cropped Tank Bra Updated a few seconds ago Solid Color…" at bounding box center [453, 264] width 851 height 398
click at [786, 385] on div "Solid Color-Racerback Tank Updated 3 days ago" at bounding box center [768, 270] width 200 height 332
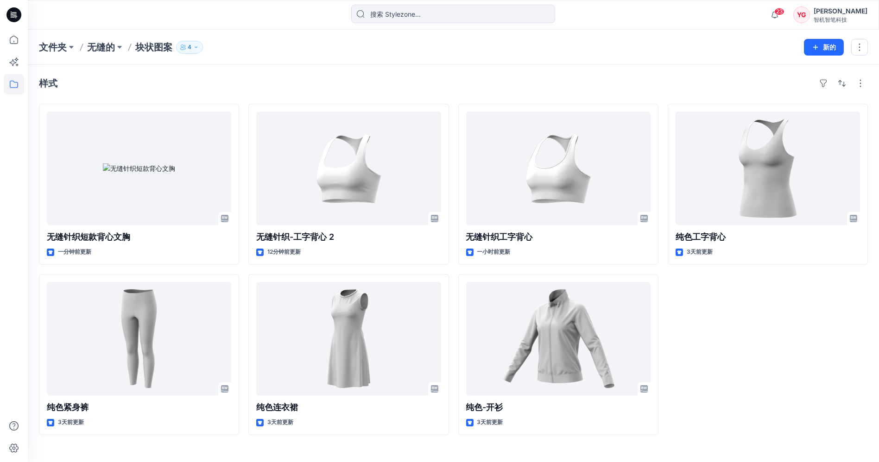
click at [764, 358] on div "纯色工字背心 3天前更新" at bounding box center [768, 270] width 200 height 332
click at [752, 345] on div "纯色工字背心 3天前更新 设置状态" at bounding box center [768, 270] width 200 height 332
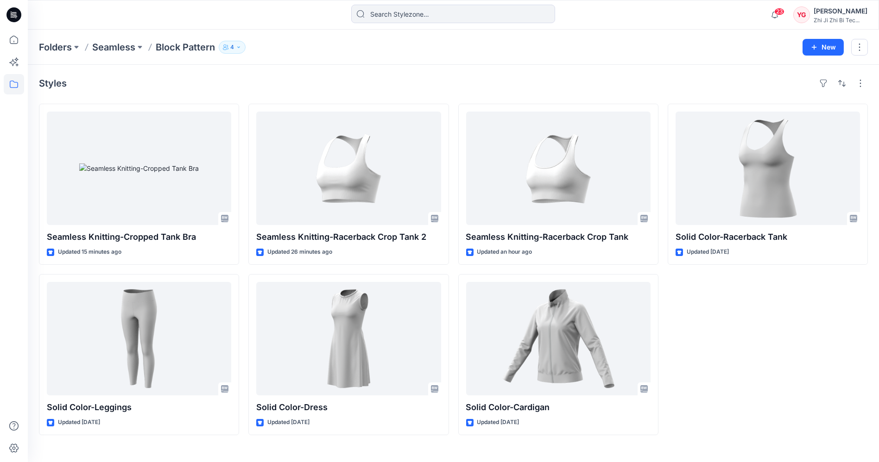
click at [279, 87] on div "Styles" at bounding box center [453, 83] width 829 height 15
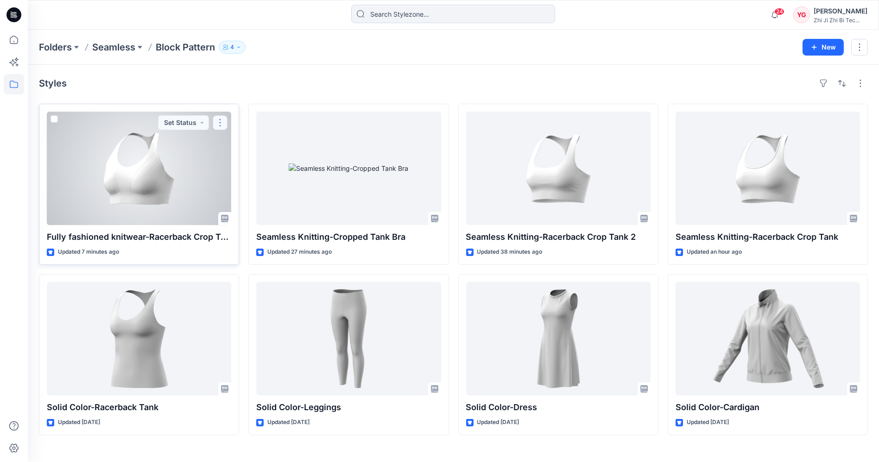
click at [221, 119] on button "button" at bounding box center [220, 122] width 15 height 15
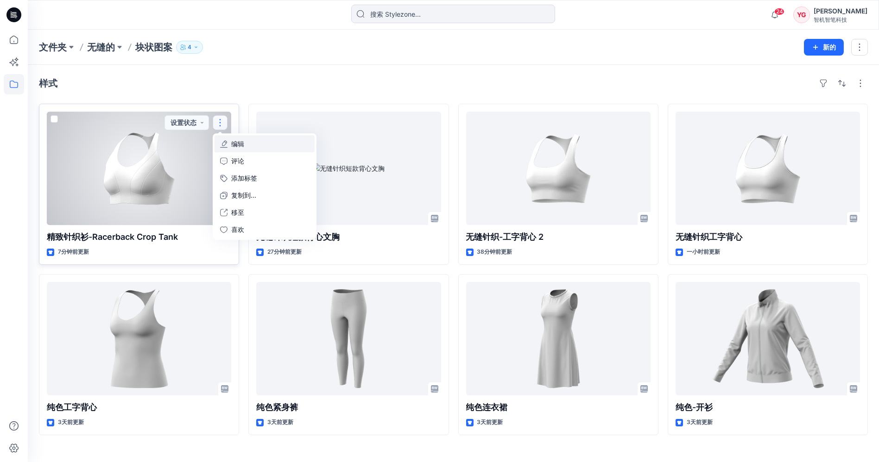
click at [272, 149] on button "编辑" at bounding box center [265, 143] width 100 height 17
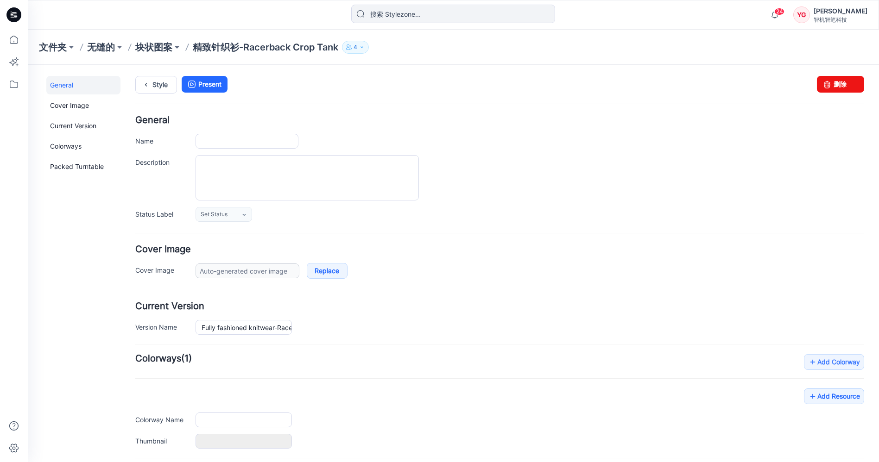
type input "Fully fashioned knitwear-Racerback Crop Tank"
type input "Colorway 1"
type input "Default Thumbnail"
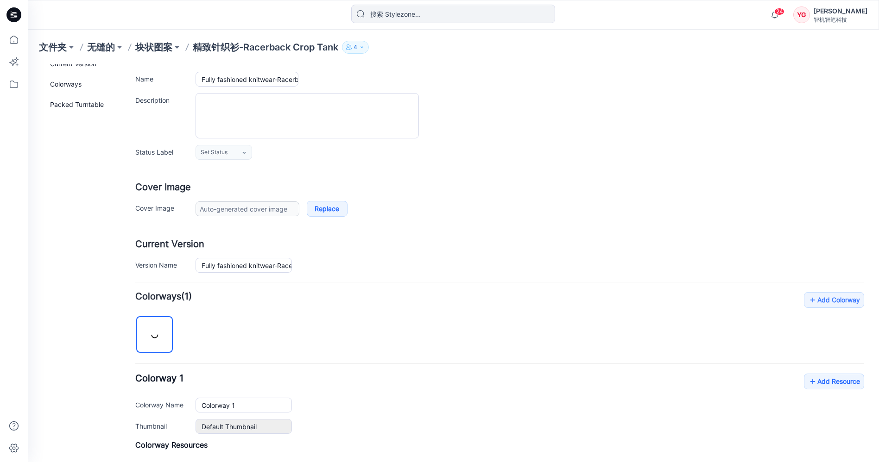
scroll to position [205, 0]
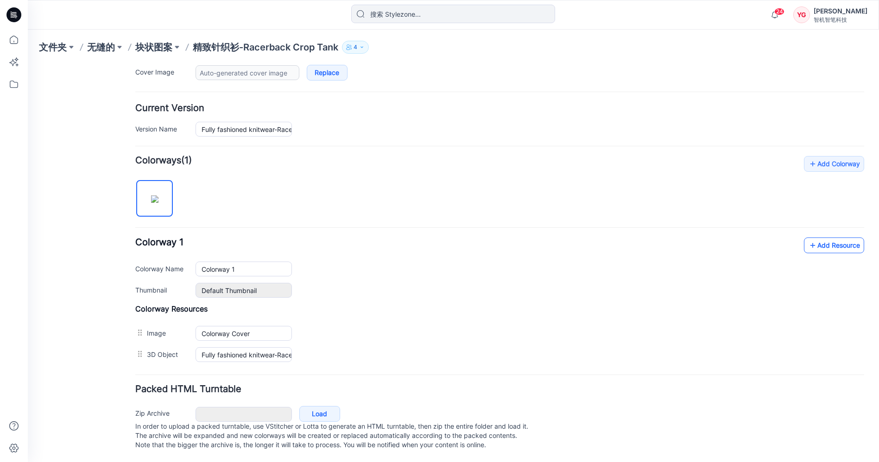
click at [836, 238] on link "Add Resource" at bounding box center [834, 246] width 60 height 16
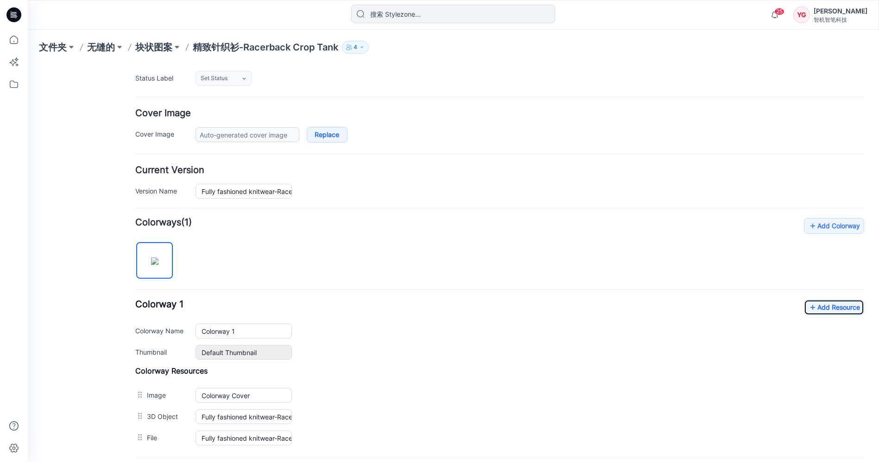
scroll to position [0, 0]
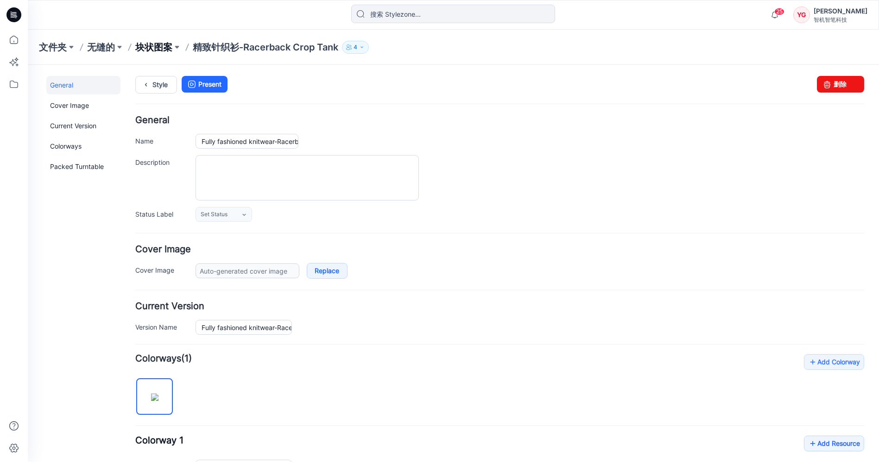
click at [154, 48] on font "块状图案" at bounding box center [153, 47] width 37 height 11
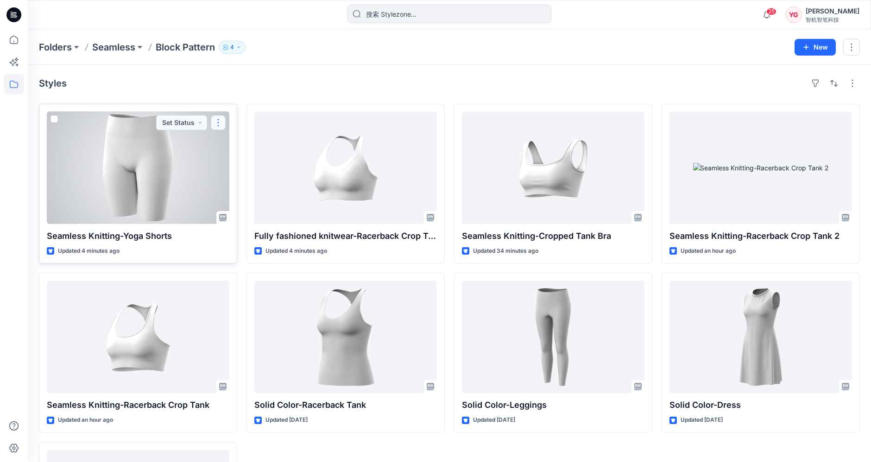
click at [218, 127] on button "button" at bounding box center [218, 122] width 15 height 15
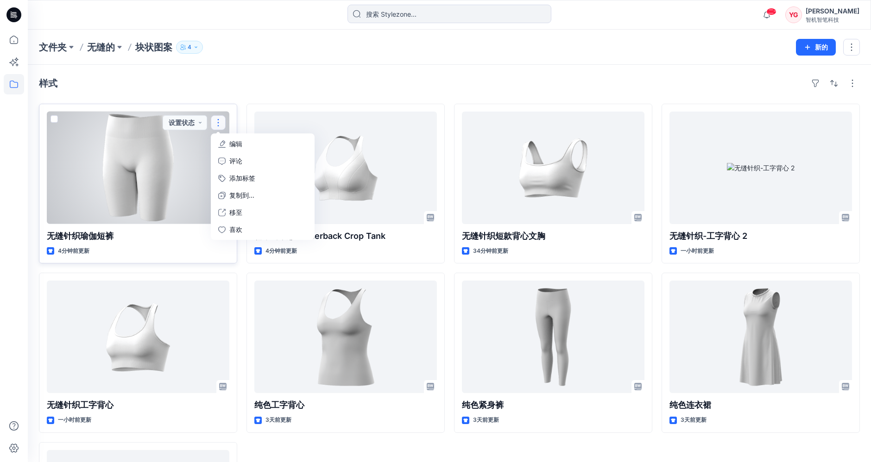
click at [251, 145] on button "编辑" at bounding box center [263, 143] width 100 height 17
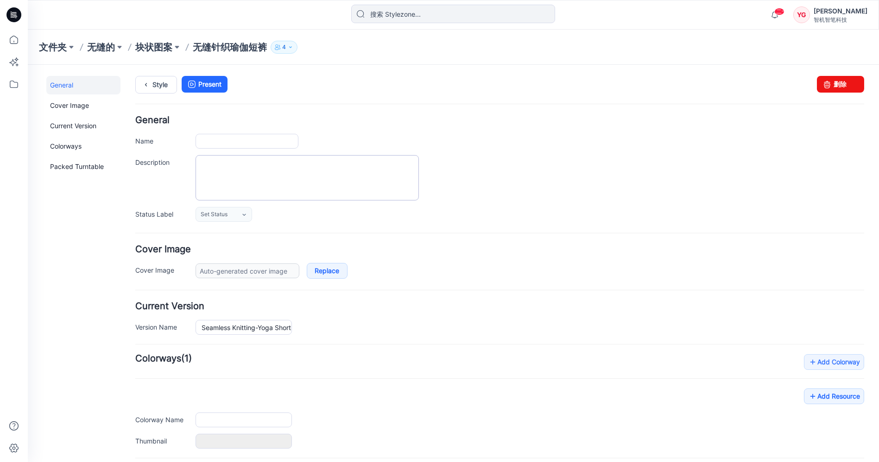
type input "Seamless Knitting-Yoga Shorts"
type input "Colorway 1"
type input "Default Thumbnail"
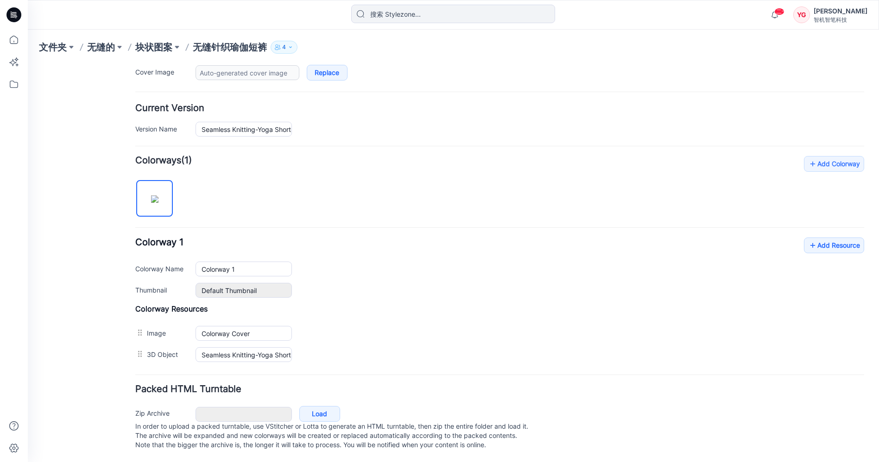
scroll to position [205, 0]
click at [833, 238] on link "Add Resource" at bounding box center [834, 246] width 60 height 16
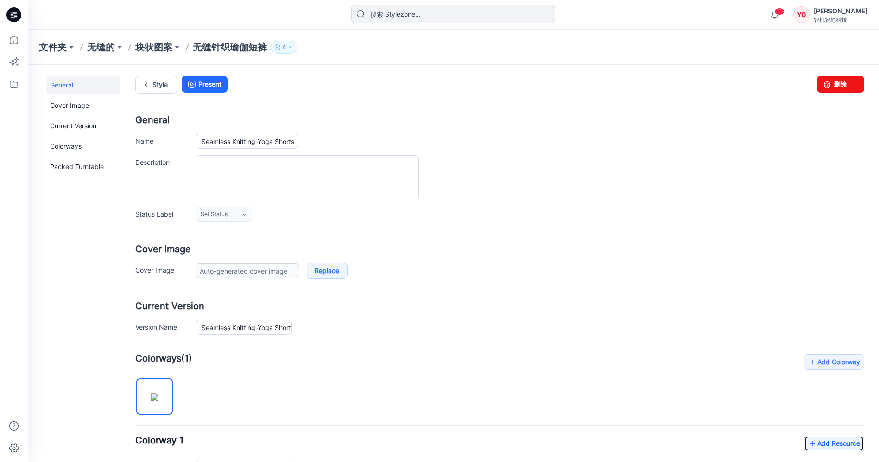
scroll to position [0, 0]
click at [139, 44] on font "块状图案" at bounding box center [153, 47] width 37 height 11
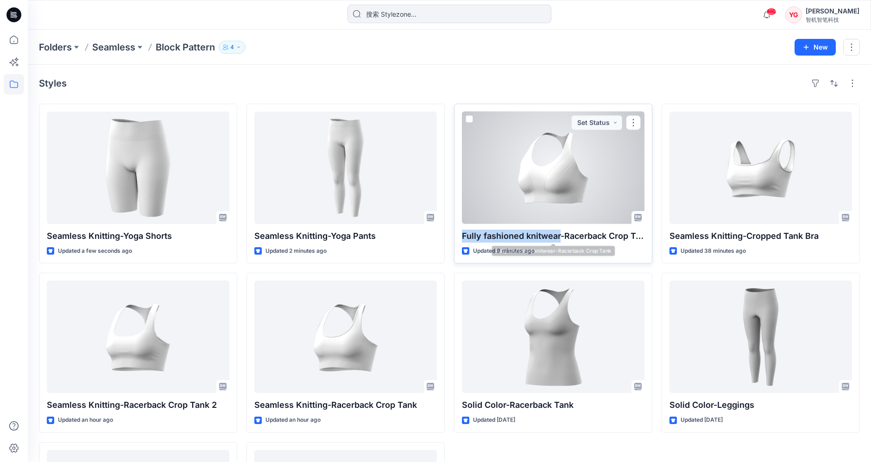
drag, startPoint x: 561, startPoint y: 236, endPoint x: 455, endPoint y: 238, distance: 105.2
click at [455, 238] on div "Fully fashioned knitwear-Racerback Crop Tank Updated 9 minutes ago Set Status" at bounding box center [553, 184] width 198 height 160
copy p "Fully fashioned knitwear"
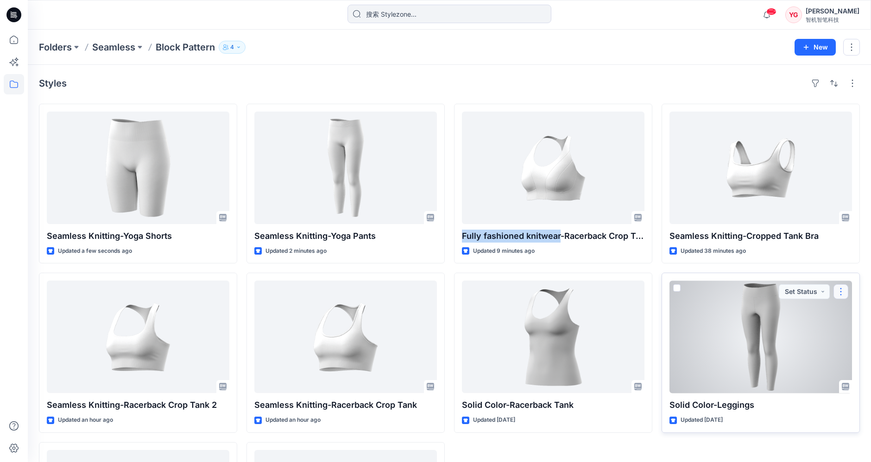
click at [842, 298] on button "button" at bounding box center [841, 291] width 15 height 15
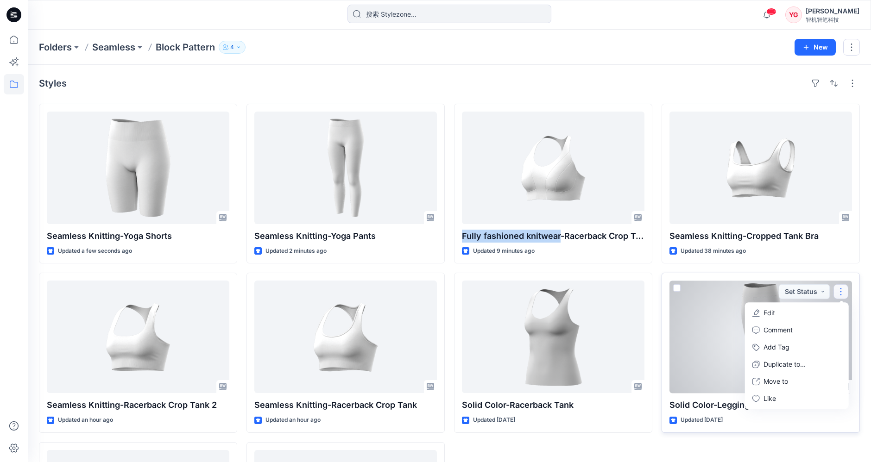
click at [826, 314] on button "Edit" at bounding box center [797, 313] width 100 height 17
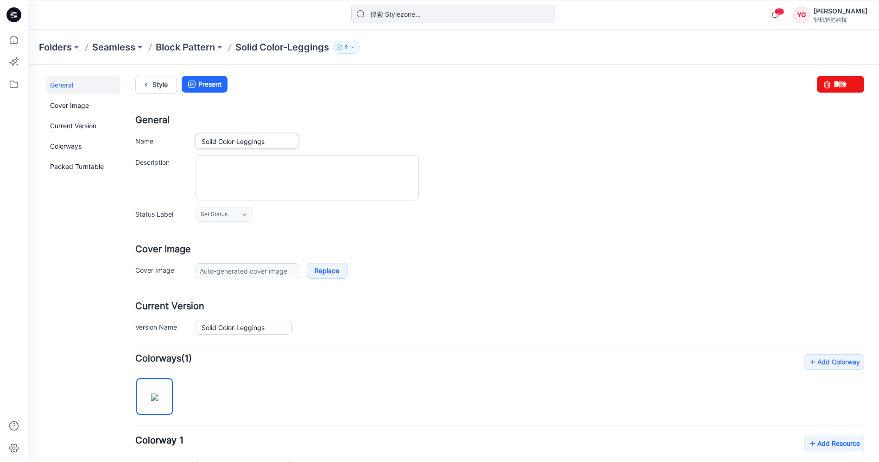
drag, startPoint x: 232, startPoint y: 141, endPoint x: 140, endPoint y: 135, distance: 92.4
click at [140, 135] on div "Name Solid Color-Leggings" at bounding box center [499, 141] width 729 height 15
drag, startPoint x: 235, startPoint y: 140, endPoint x: 181, endPoint y: 135, distance: 54.4
click at [181, 135] on div "Name Solid Color-Leggings" at bounding box center [499, 141] width 729 height 15
paste input "Fully fashioned knitwea"
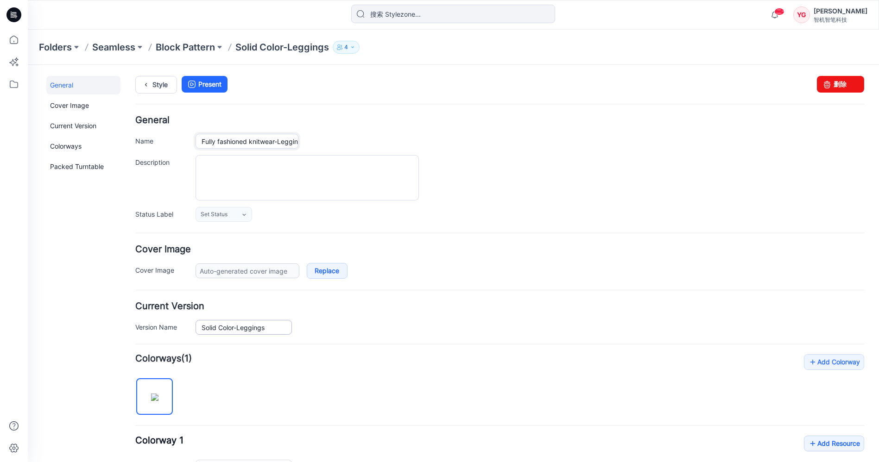
type input "Fully fashioned knitwear-Leggings"
drag, startPoint x: 235, startPoint y: 325, endPoint x: 139, endPoint y: 314, distance: 97.4
click at [139, 314] on div "Current Version Version Name Solid Color-Leggings" at bounding box center [499, 318] width 729 height 33
paste input "Fully fashioned knitwea"
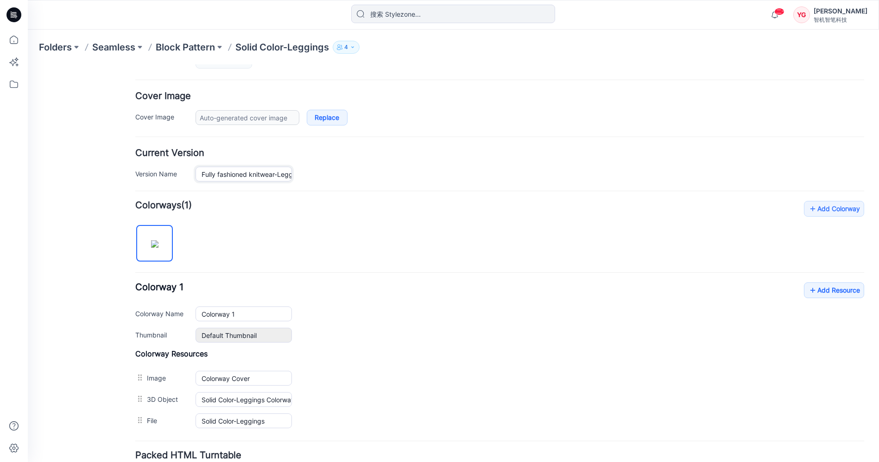
scroll to position [154, 0]
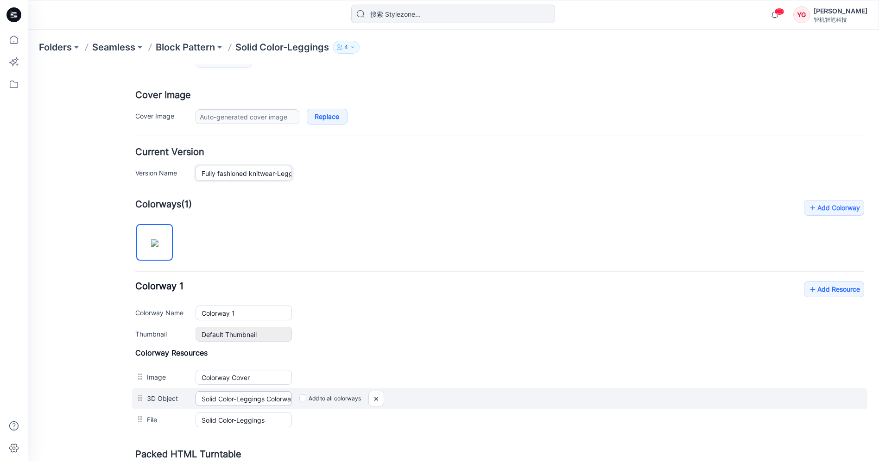
type input "Fully fashioned knitwear-Leggings"
drag, startPoint x: 228, startPoint y: 395, endPoint x: 218, endPoint y: 394, distance: 10.7
click at [218, 394] on input "Solid Color-Leggings Colorway 1" at bounding box center [244, 399] width 96 height 15
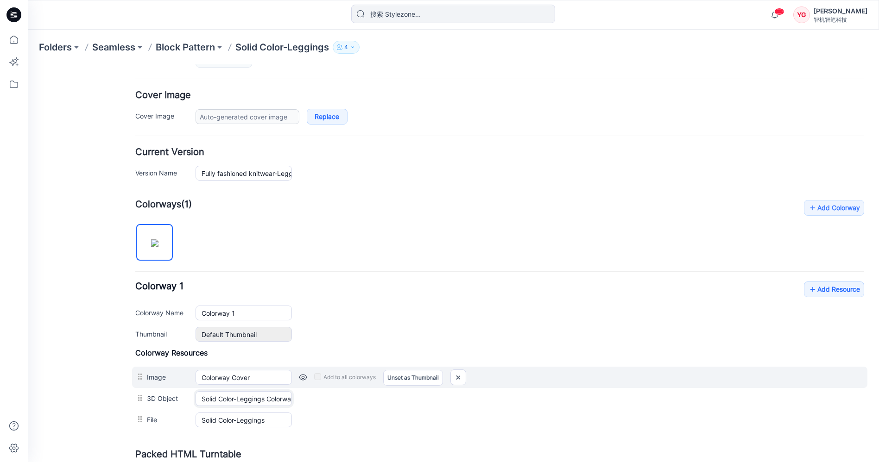
drag, startPoint x: 234, startPoint y: 398, endPoint x: 133, endPoint y: 382, distance: 101.3
click at [135, 382] on div "Colorway Resources Image Colorway Cover Cancel Add to all colorways Set as Thum…" at bounding box center [499, 389] width 729 height 82
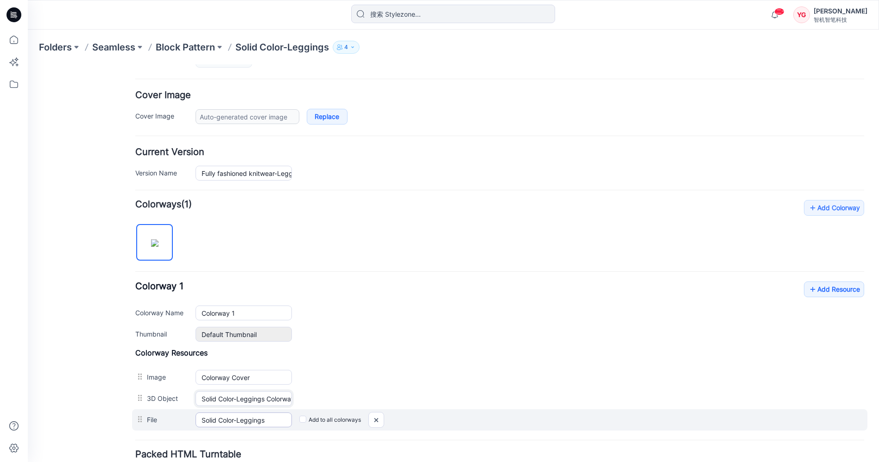
paste input "Fully fashioned knitwea"
type input "Fully fashioned knitwear-Leggings Colorway 1"
drag, startPoint x: 233, startPoint y: 420, endPoint x: 163, endPoint y: 413, distance: 70.3
click at [163, 413] on div "File Solid Color-Leggings Cancel Add to all colorways" at bounding box center [499, 420] width 735 height 21
drag, startPoint x: 234, startPoint y: 419, endPoint x: 145, endPoint y: 415, distance: 89.5
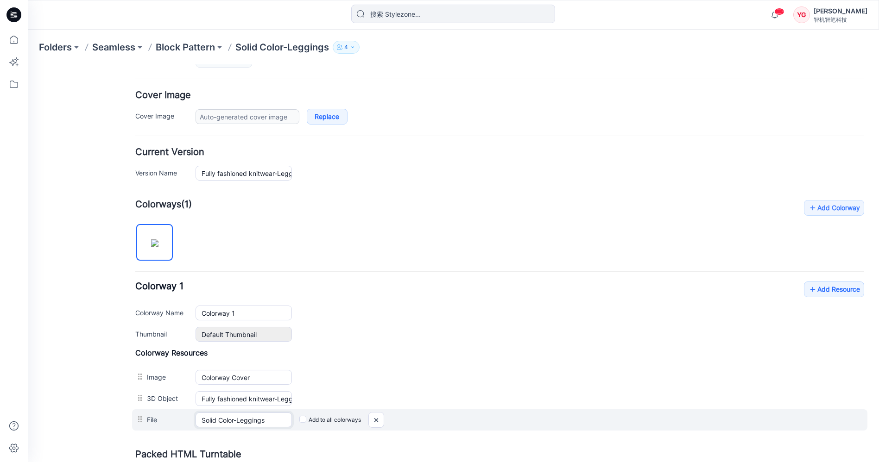
click at [145, 415] on div "File Solid Color-Leggings Cancel Add to all colorways" at bounding box center [499, 420] width 735 height 21
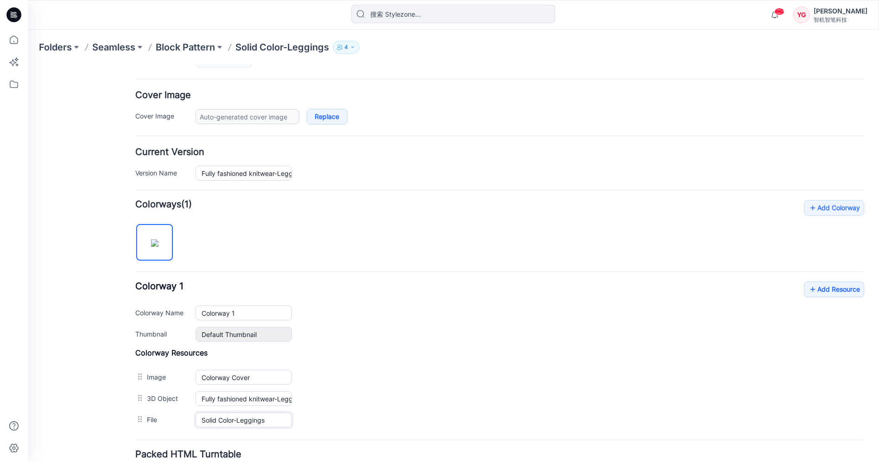
paste input "Fully fashioned knitwea"
type input "Fully fashioned knitwear-Leggings"
click at [454, 255] on div "Add Colorway Colorways (1) Colorway 1 Add Resource Delete Colorway Colorway Nam…" at bounding box center [499, 315] width 729 height 231
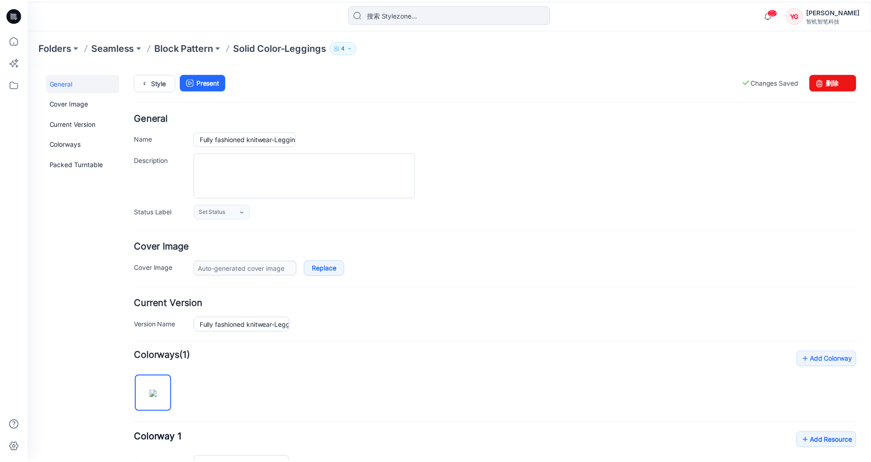
scroll to position [0, 0]
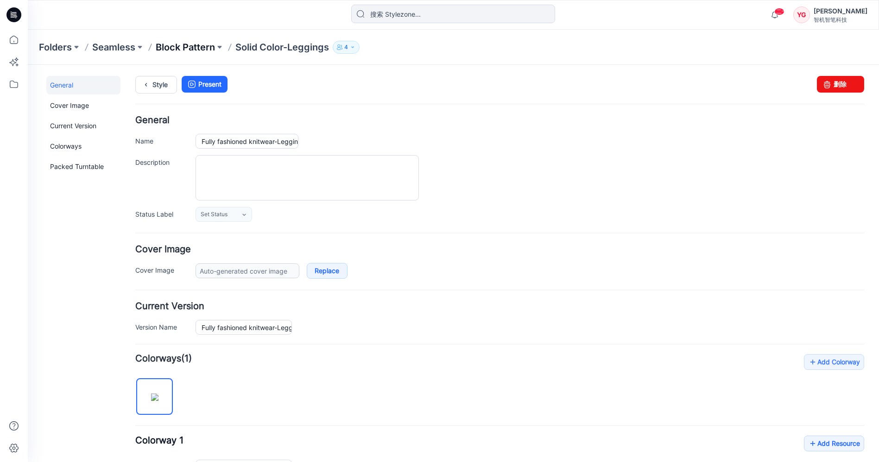
click at [171, 53] on p "Block Pattern" at bounding box center [185, 47] width 59 height 13
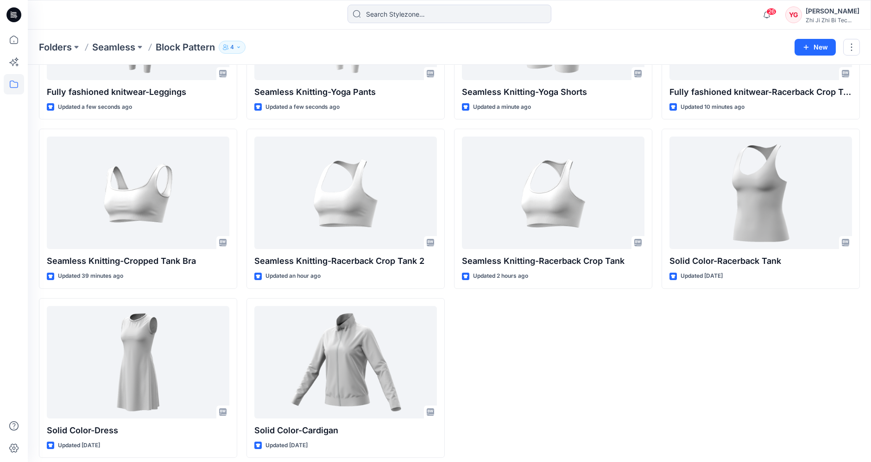
scroll to position [151, 0]
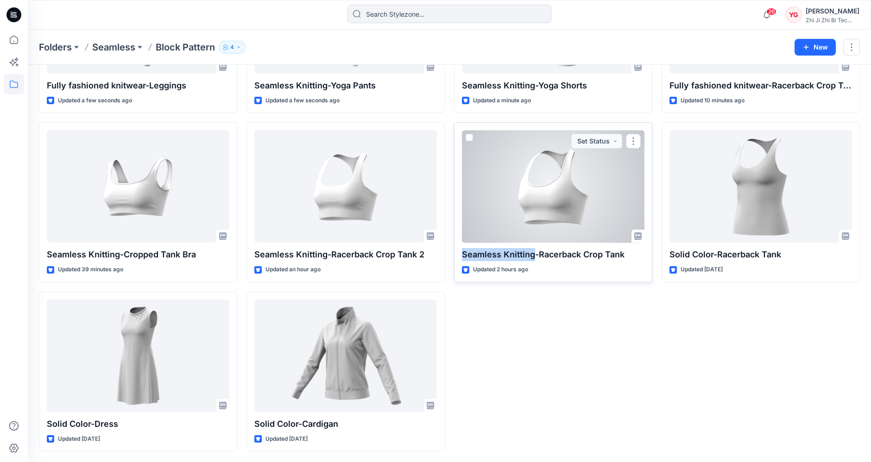
drag, startPoint x: 533, startPoint y: 259, endPoint x: 463, endPoint y: 257, distance: 70.5
click at [463, 257] on p "Seamless Knitting-Racerback Crop Tank" at bounding box center [553, 254] width 183 height 13
copy p "Seamless Knitting"
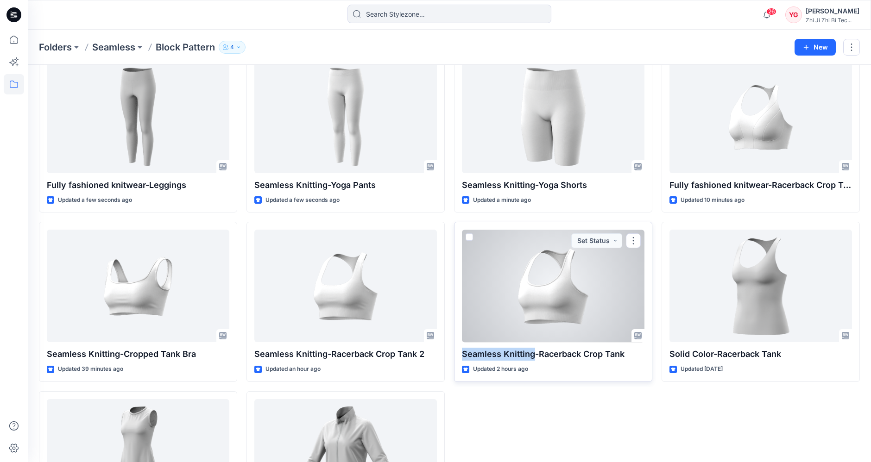
scroll to position [47, 0]
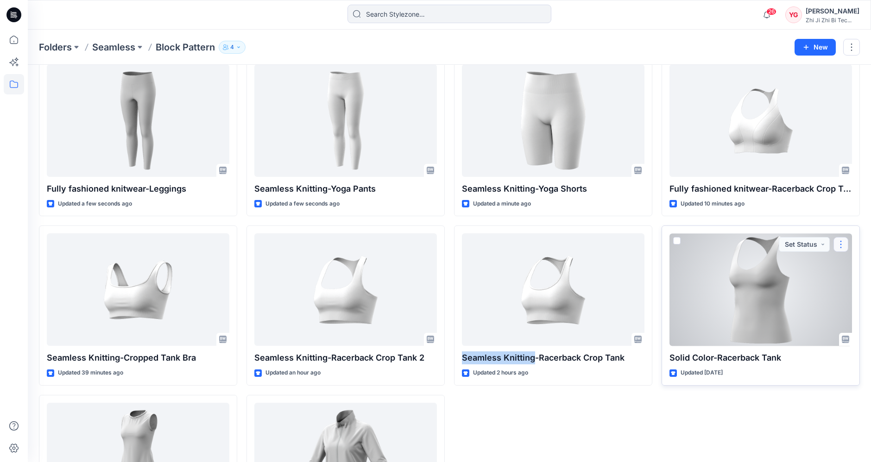
click at [843, 246] on button "button" at bounding box center [841, 244] width 15 height 15
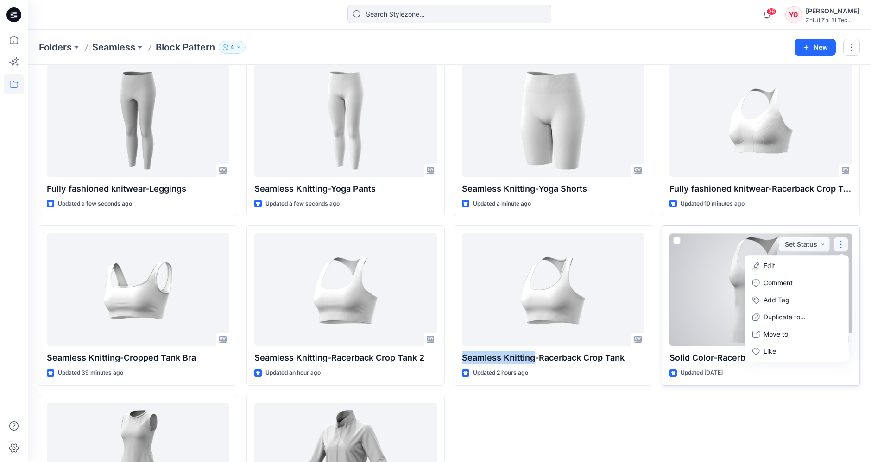
click at [833, 265] on button "Edit" at bounding box center [797, 266] width 100 height 17
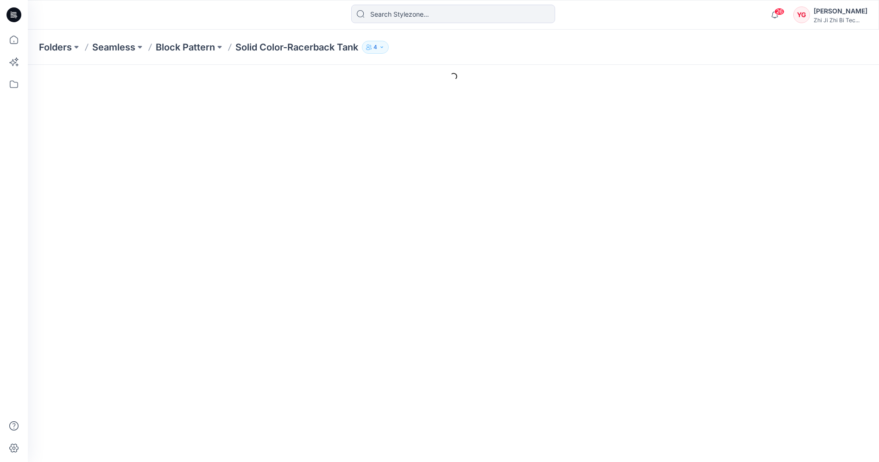
type input "Solid Color-Racerback Tank"
type input "Colorway 1"
type input "Default Thumbnail"
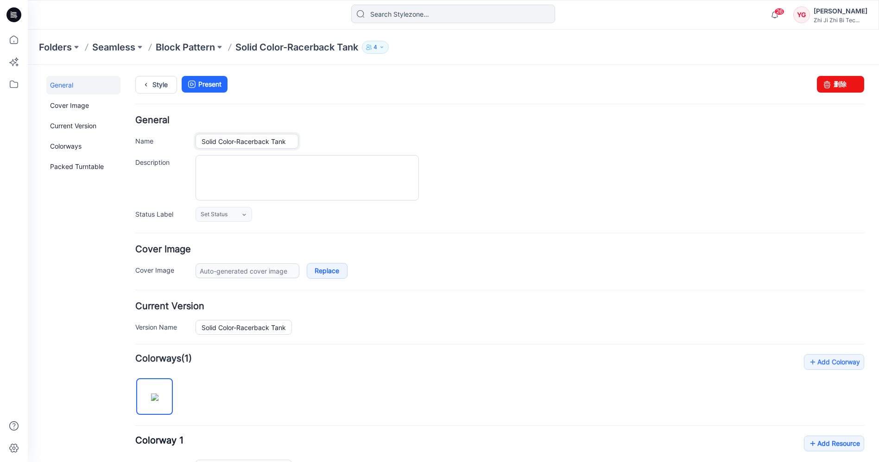
drag, startPoint x: 234, startPoint y: 143, endPoint x: 128, endPoint y: 146, distance: 106.1
click at [128, 146] on div "General Cover Image Current Version Colorways Packed Turntable Style Present Ch…" at bounding box center [448, 373] width 840 height 617
paste input "eamless Knitting"
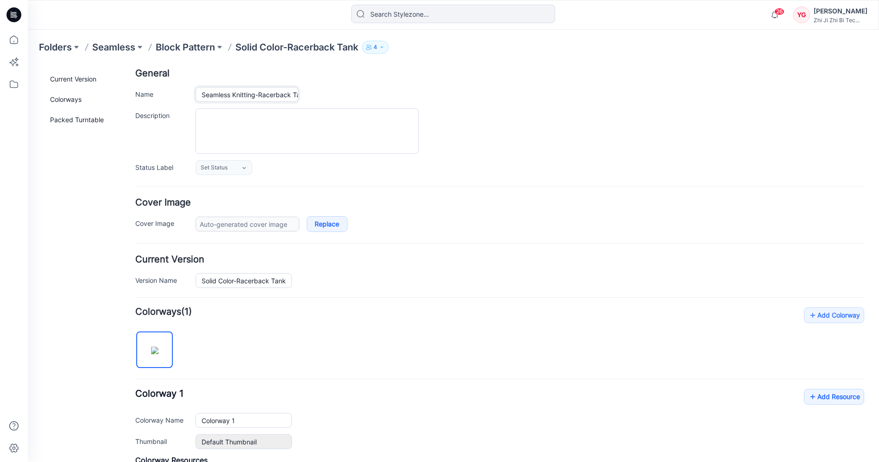
scroll to position [51, 0]
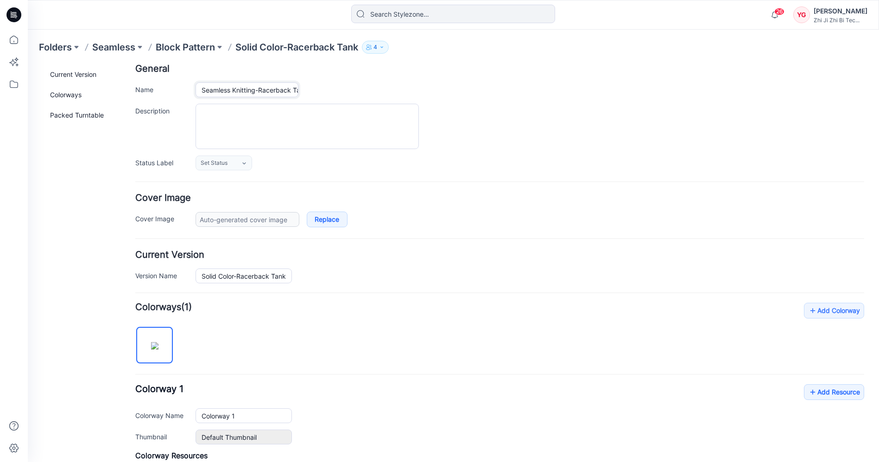
type input "Seamless Knitting-Racerback Tank"
drag, startPoint x: 230, startPoint y: 276, endPoint x: 131, endPoint y: 274, distance: 99.2
click at [131, 274] on div "General Cover Image Current Version Colorways Packed Turntable Style Present Ch…" at bounding box center [448, 321] width 840 height 617
paste input "Seamless Knitting"
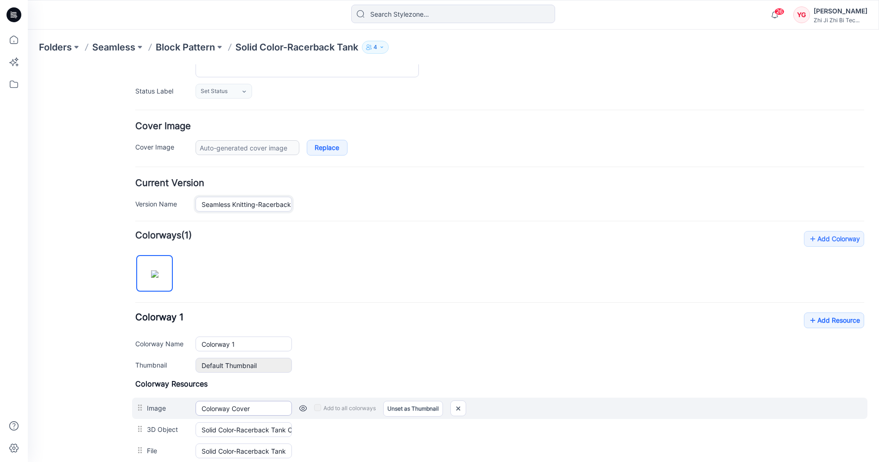
scroll to position [154, 0]
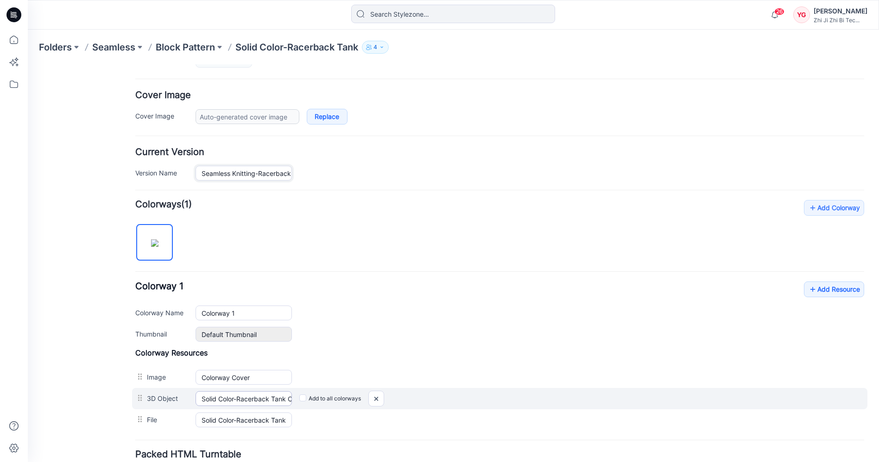
type input "Seamless Knitting-Racerback Tank"
drag, startPoint x: 233, startPoint y: 396, endPoint x: 134, endPoint y: 398, distance: 98.7
click at [134, 398] on div "3D Object Solid Color-Racerback Tank Colorway 1 Cancel Add to all colorways" at bounding box center [499, 398] width 735 height 21
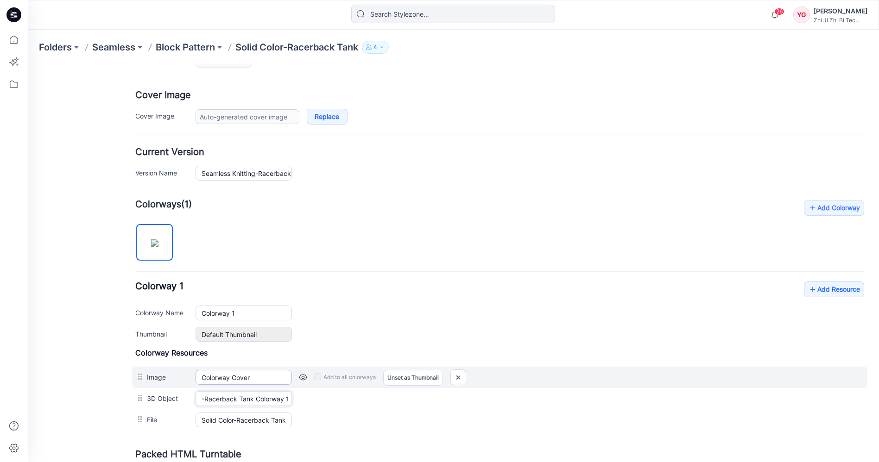
paste input "Seamless Knitting"
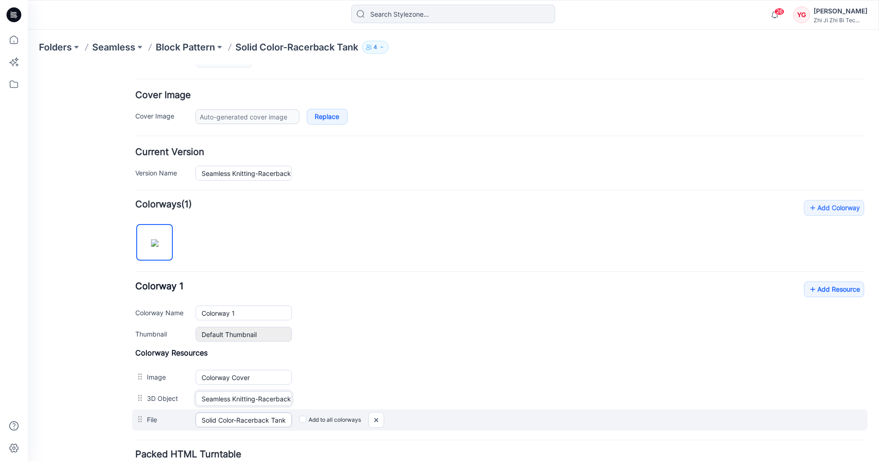
type input "Seamless Knitting-Racerback Tank Colorway 1"
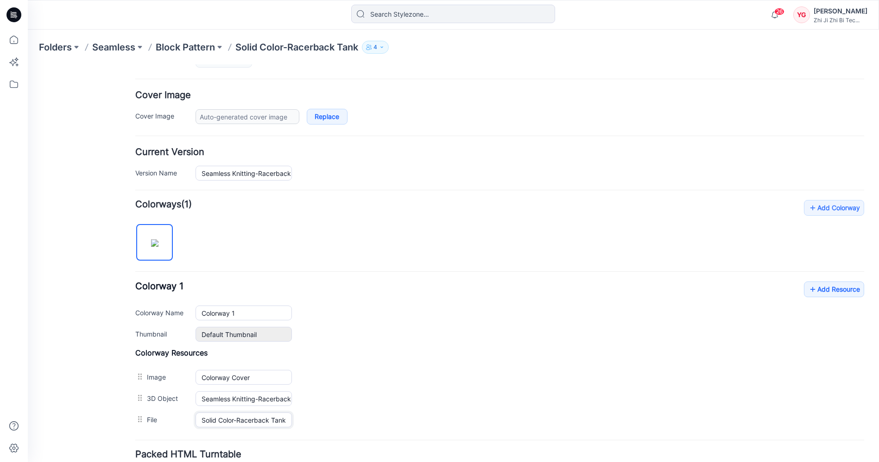
drag, startPoint x: 233, startPoint y: 420, endPoint x: 76, endPoint y: 410, distance: 156.5
click at [76, 410] on div "General Cover Image Current Version Colorways Packed Turntable Style Present Ch…" at bounding box center [448, 219] width 840 height 617
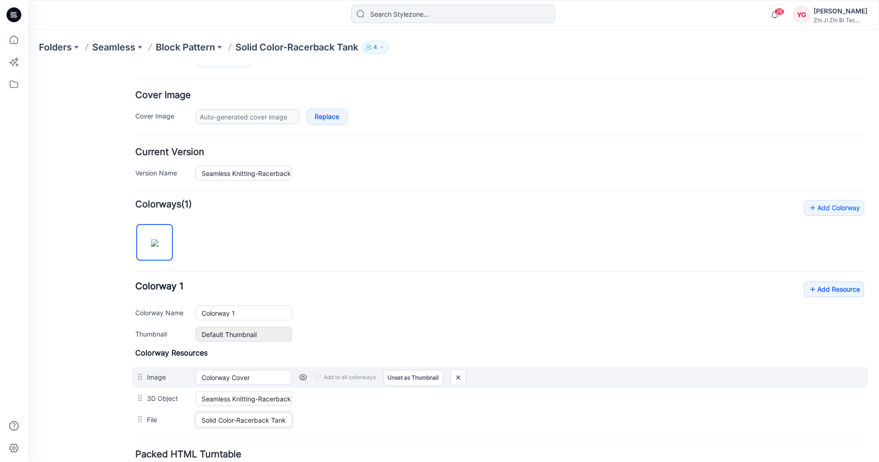
paste input "eamless Knitting"
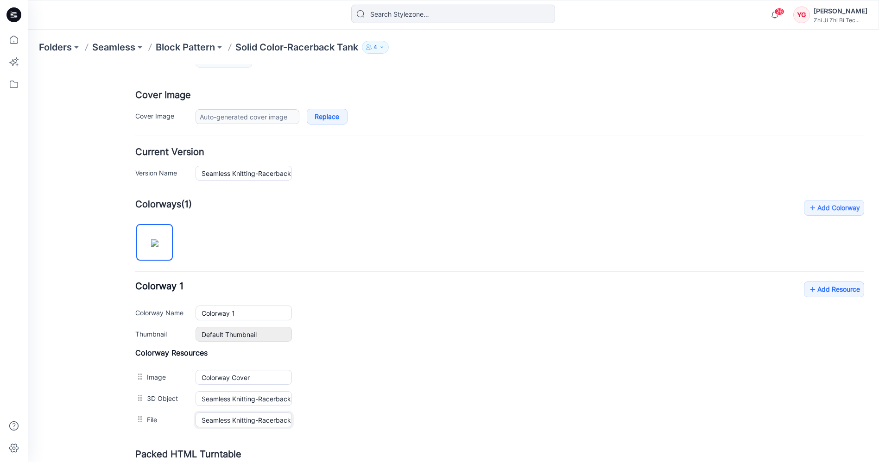
type input "Seamless Knitting-Racerback Tank"
click at [408, 302] on div "Colorway 1 Add Resource Delete Colorway Colorway Name Colorway 1 Thumbnail Defa…" at bounding box center [499, 312] width 729 height 60
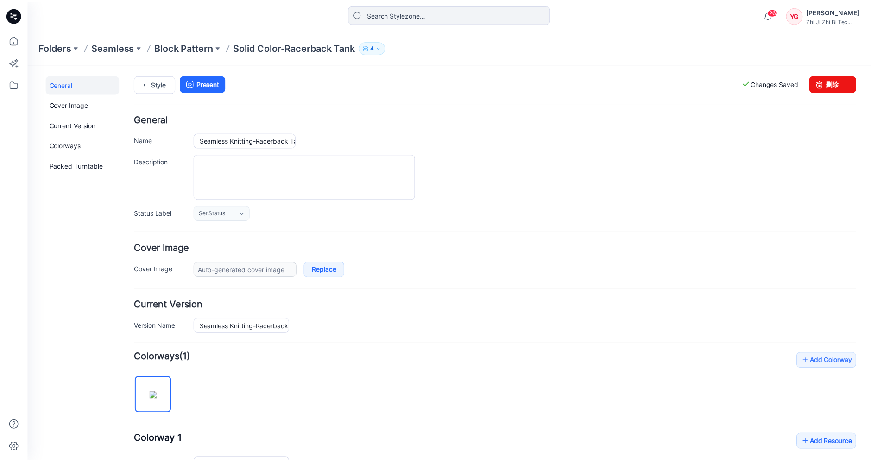
scroll to position [0, 0]
click at [189, 46] on p "Block Pattern" at bounding box center [185, 47] width 59 height 13
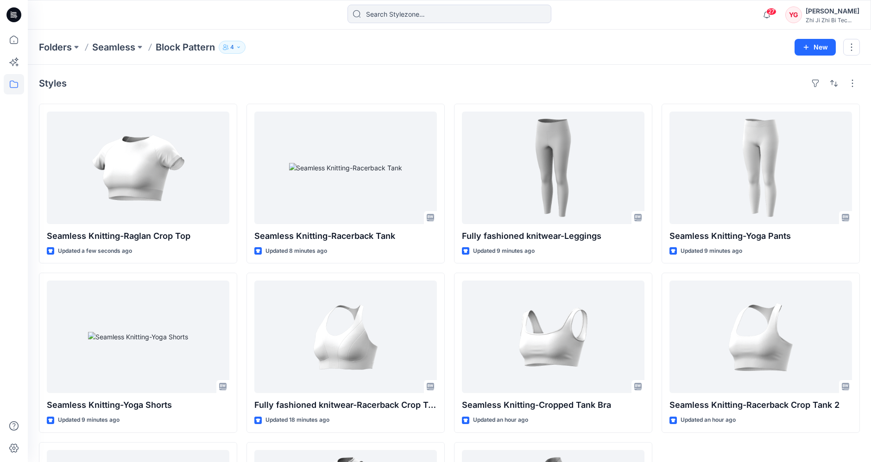
click at [389, 81] on div "Styles" at bounding box center [449, 83] width 821 height 15
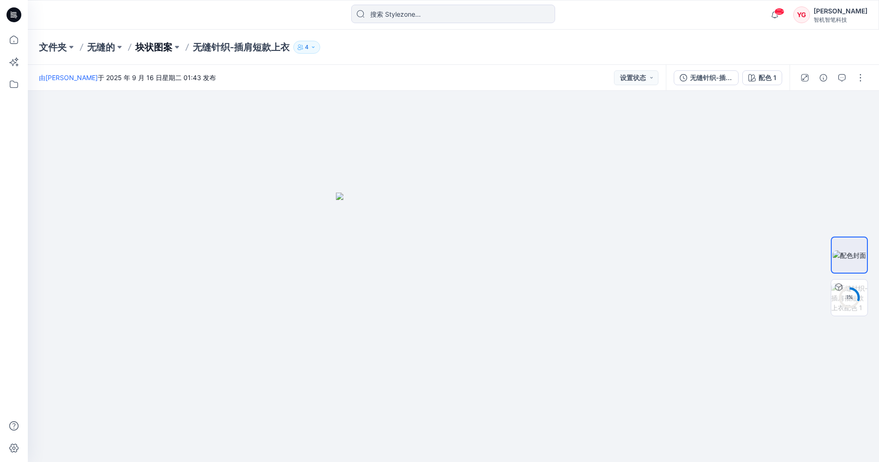
click at [155, 48] on font "块状图案" at bounding box center [153, 47] width 37 height 11
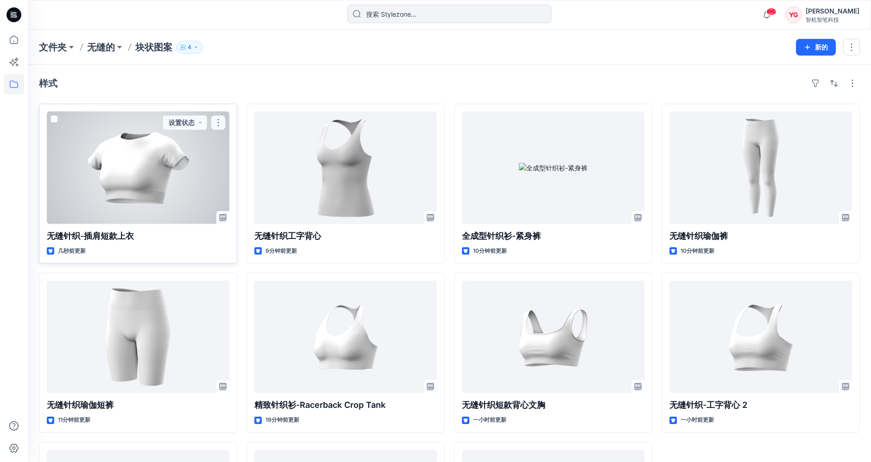
click at [217, 123] on button "button" at bounding box center [218, 122] width 15 height 15
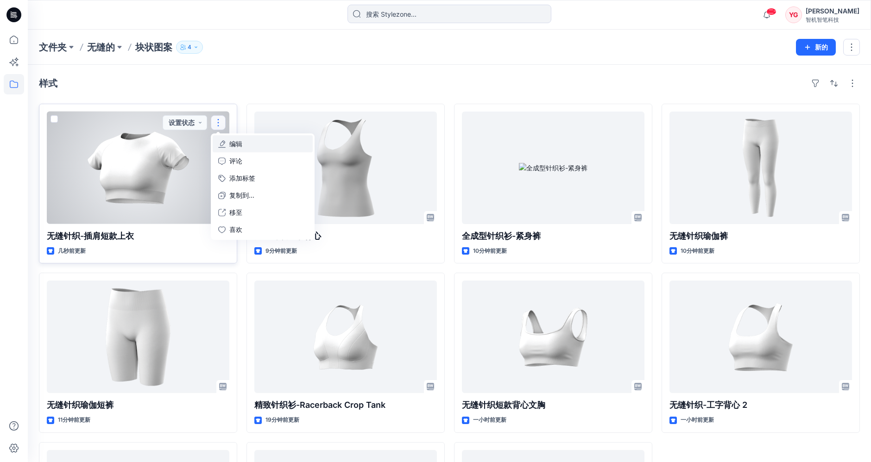
click at [257, 148] on button "编辑" at bounding box center [263, 143] width 100 height 17
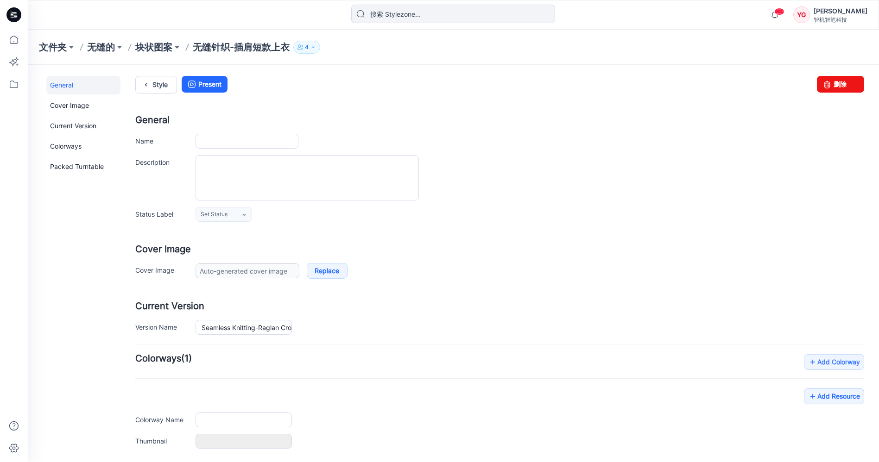
type input "Seamless Knitting-Raglan Crop Top"
type input "Colorway 1"
type input "Default Thumbnail"
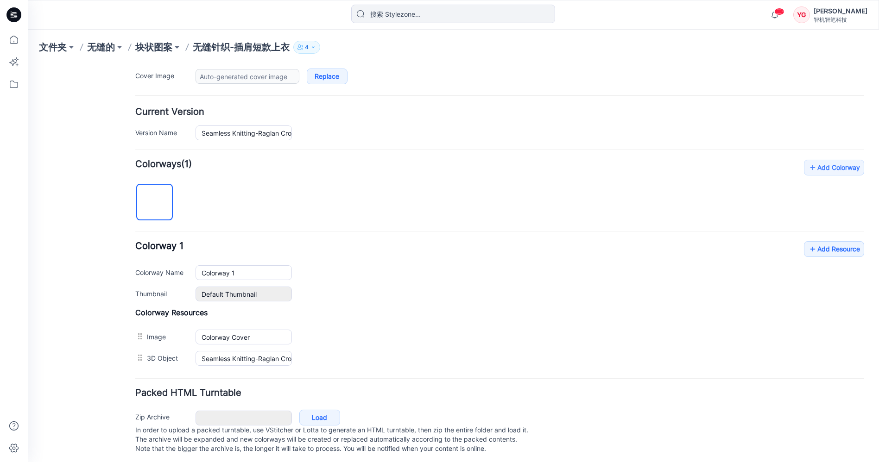
scroll to position [205, 0]
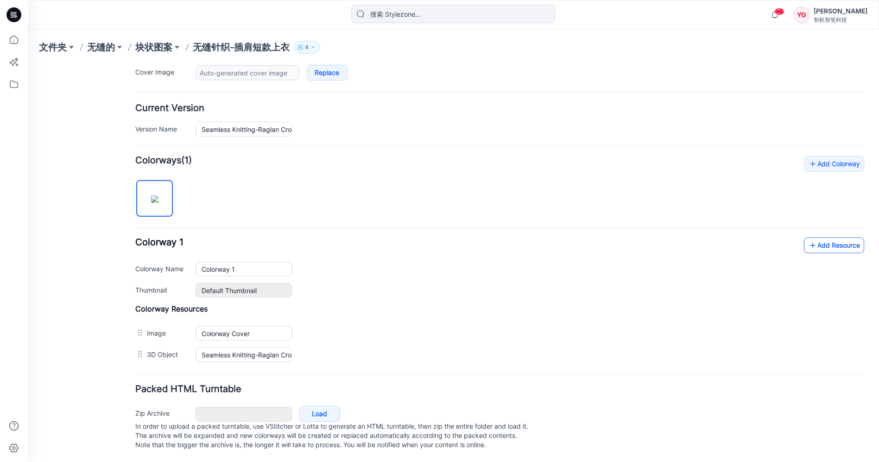
click at [839, 240] on link "Add Resource" at bounding box center [834, 246] width 60 height 16
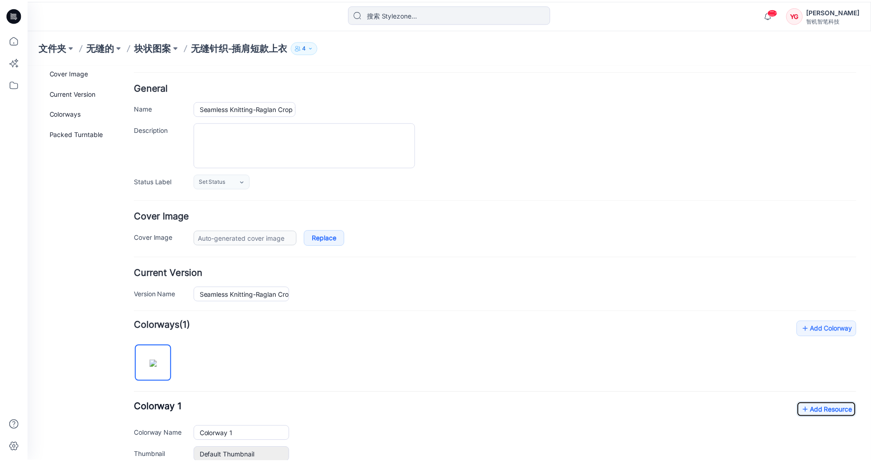
scroll to position [0, 0]
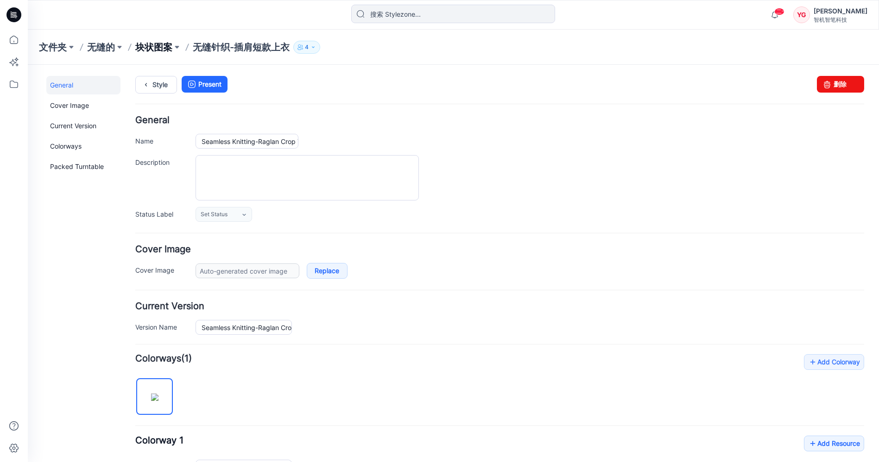
click at [158, 47] on font "块状图案" at bounding box center [153, 47] width 37 height 11
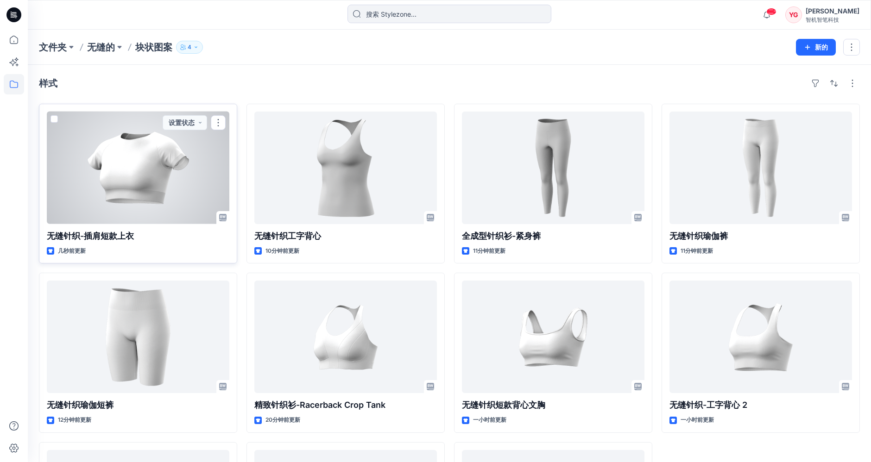
click at [155, 170] on div at bounding box center [138, 168] width 183 height 113
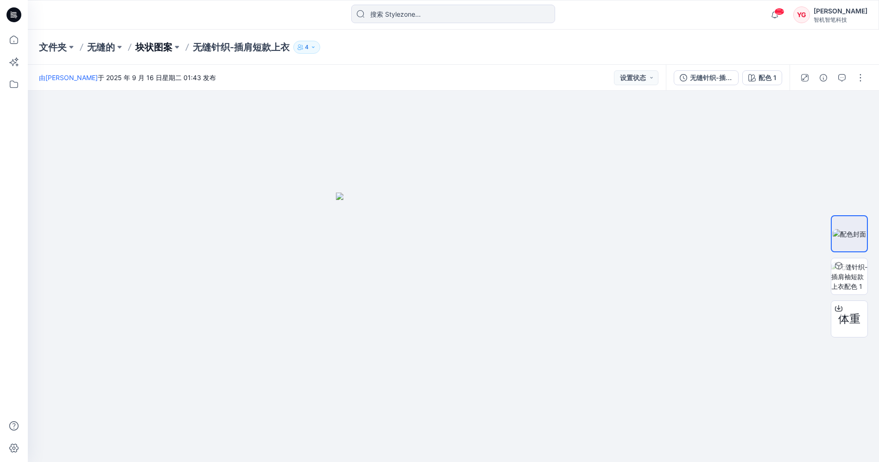
click at [168, 50] on font "块状图案" at bounding box center [153, 47] width 37 height 11
